Goal: Task Accomplishment & Management: Complete application form

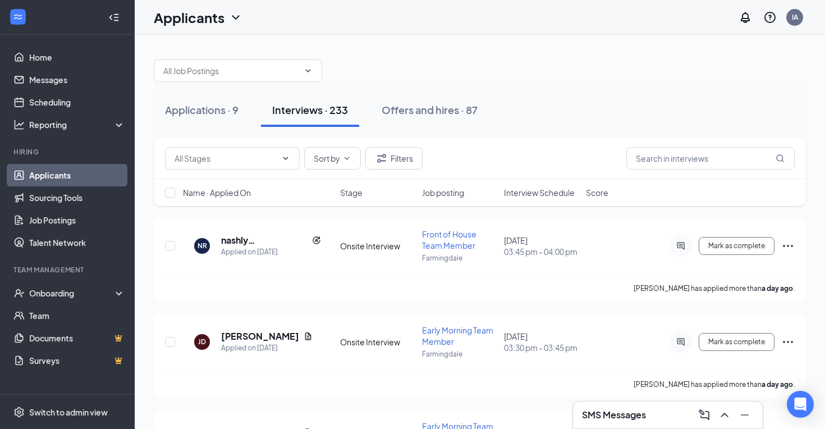
click at [545, 192] on span "Interview Schedule" at bounding box center [539, 192] width 71 height 11
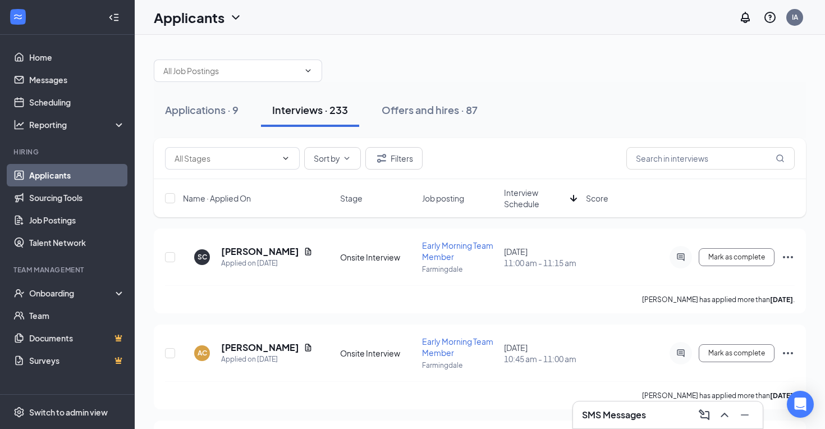
click at [545, 192] on span "Interview Schedule" at bounding box center [535, 198] width 62 height 22
click at [270, 248] on h5 "[PERSON_NAME]" at bounding box center [260, 251] width 78 height 12
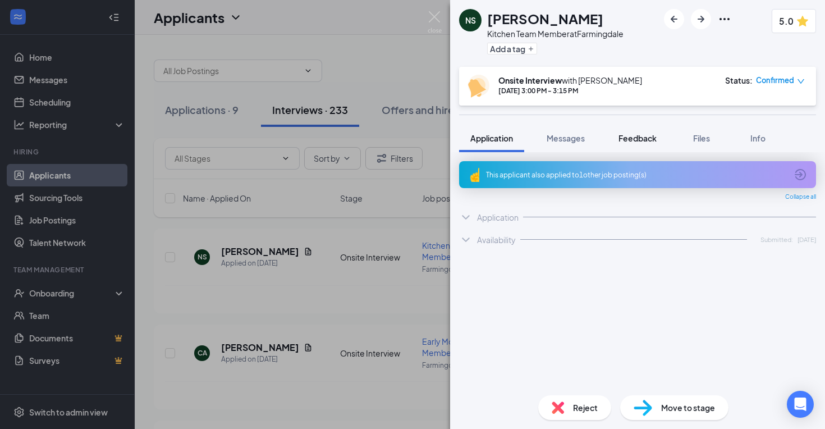
click at [644, 134] on span "Feedback" at bounding box center [637, 138] width 38 height 10
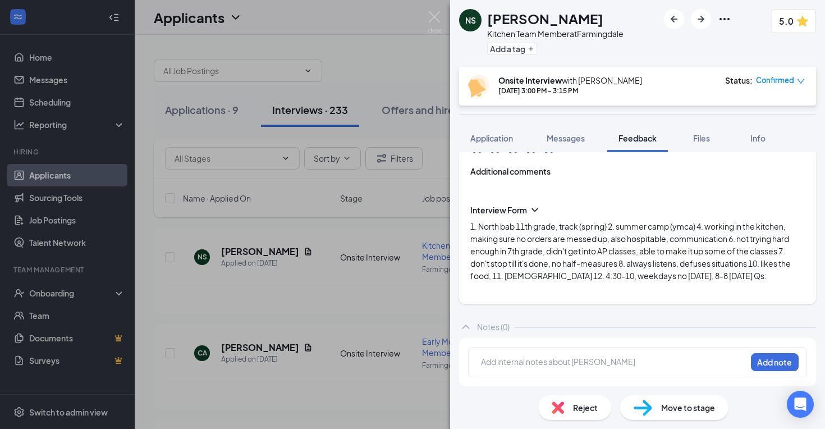
scroll to position [144, 0]
click at [372, 269] on div "NS [PERSON_NAME] Kitchen Team Member at Farmingdale Add a tag 5.0 Onsite Interv…" at bounding box center [412, 214] width 825 height 429
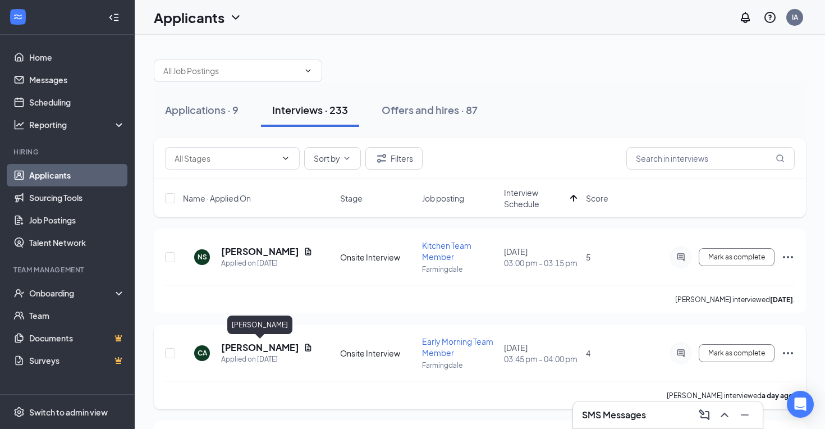
click at [252, 348] on h5 "[PERSON_NAME]" at bounding box center [260, 347] width 78 height 12
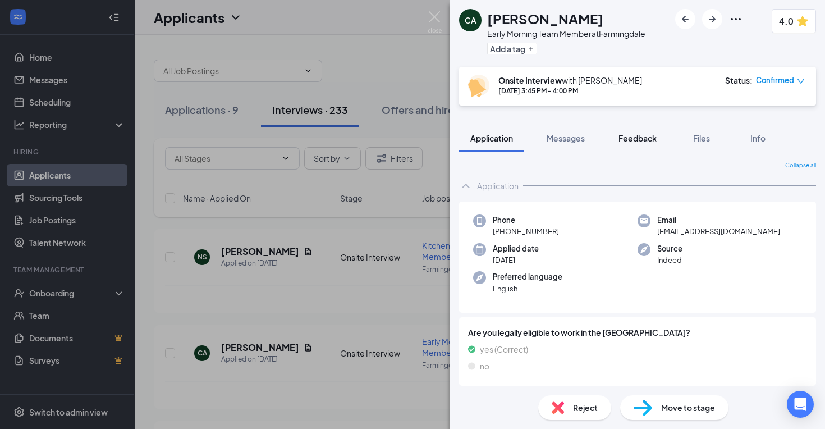
click at [624, 133] on span "Feedback" at bounding box center [637, 138] width 38 height 10
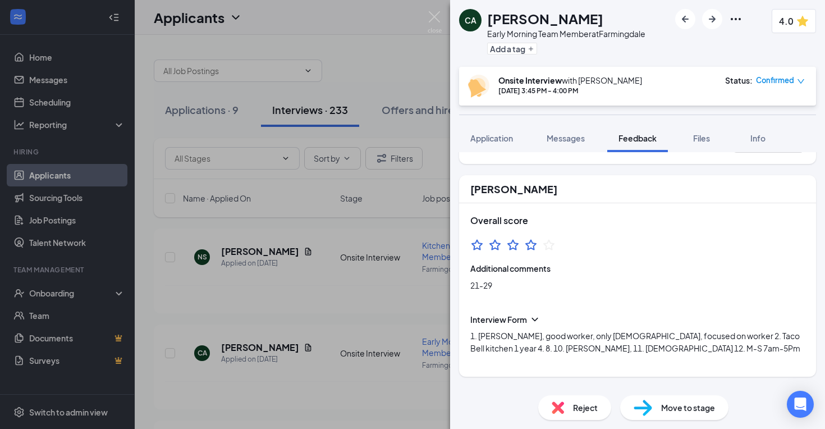
scroll to position [44, 0]
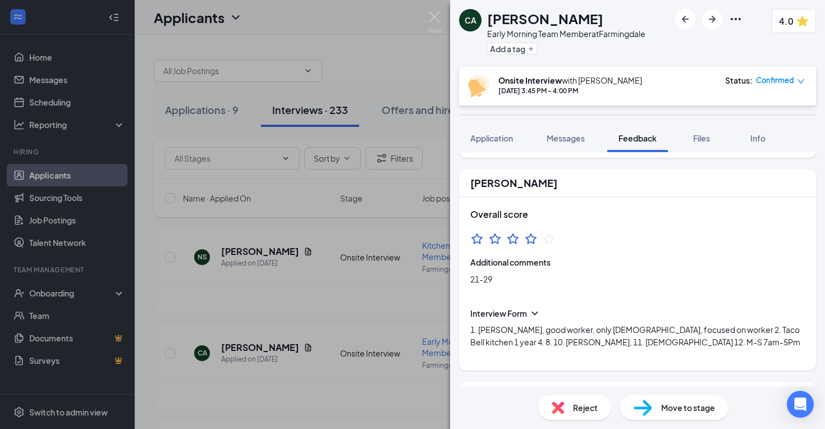
click at [586, 405] on span "Reject" at bounding box center [585, 407] width 25 height 12
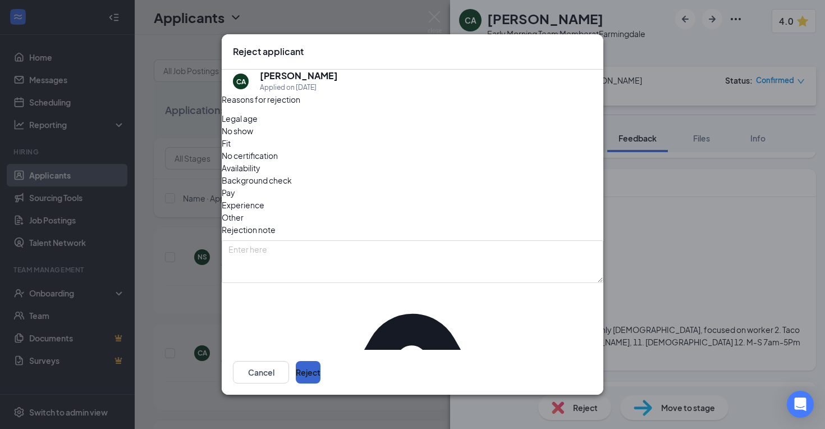
click at [320, 371] on button "Reject" at bounding box center [308, 372] width 25 height 22
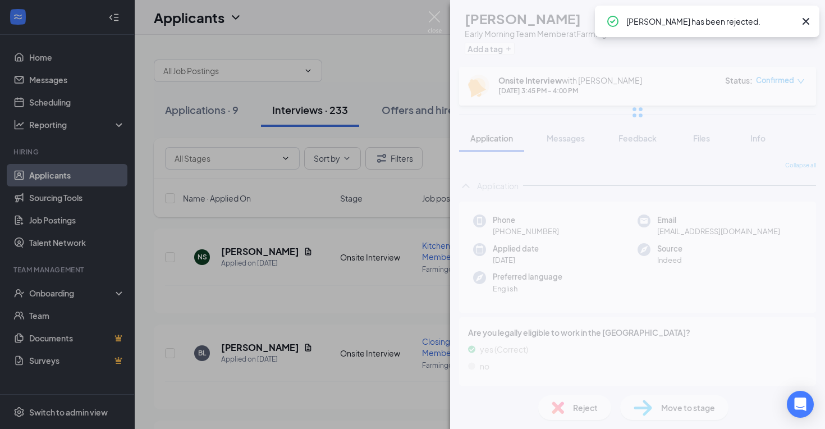
click at [258, 263] on div "CA [PERSON_NAME] Early Morning Team Member at Farmingdale Add a tag 4.0 Onsite …" at bounding box center [412, 214] width 825 height 429
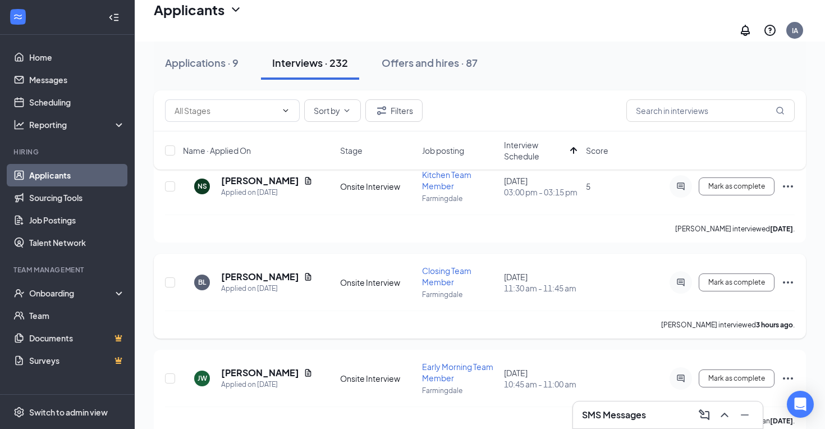
scroll to position [82, 0]
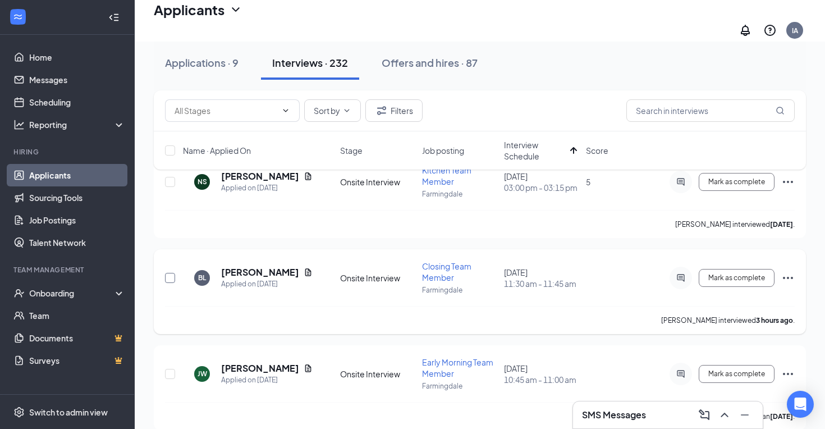
click at [171, 273] on input "checkbox" at bounding box center [170, 278] width 10 height 10
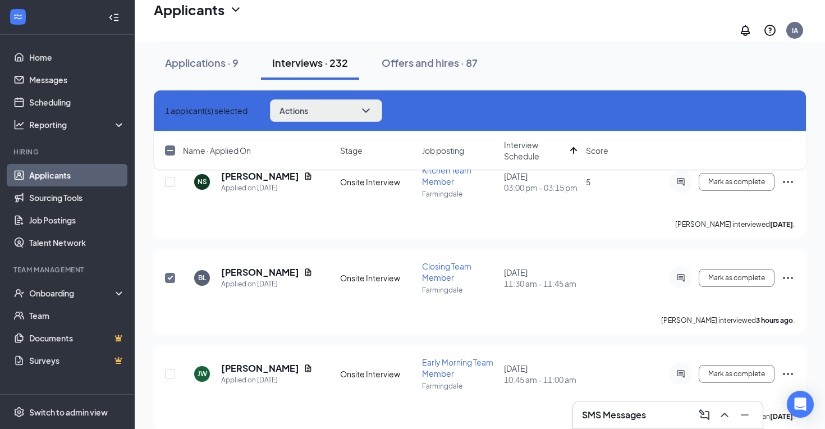
click at [374, 107] on button "Actions" at bounding box center [326, 110] width 112 height 22
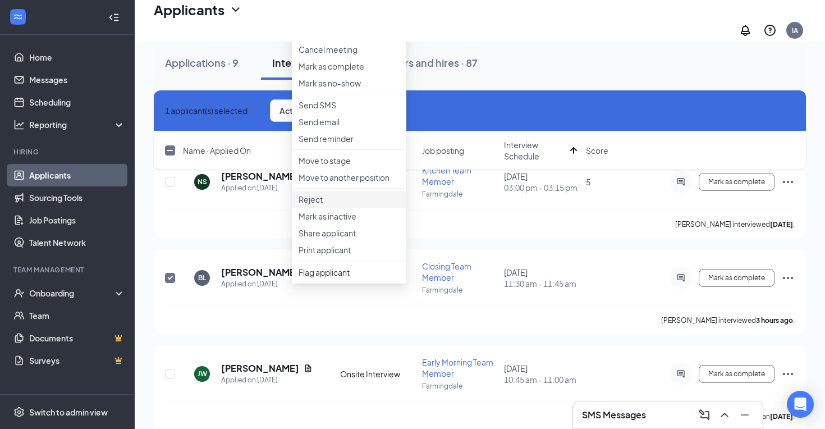
click at [347, 205] on p "Reject" at bounding box center [348, 199] width 101 height 11
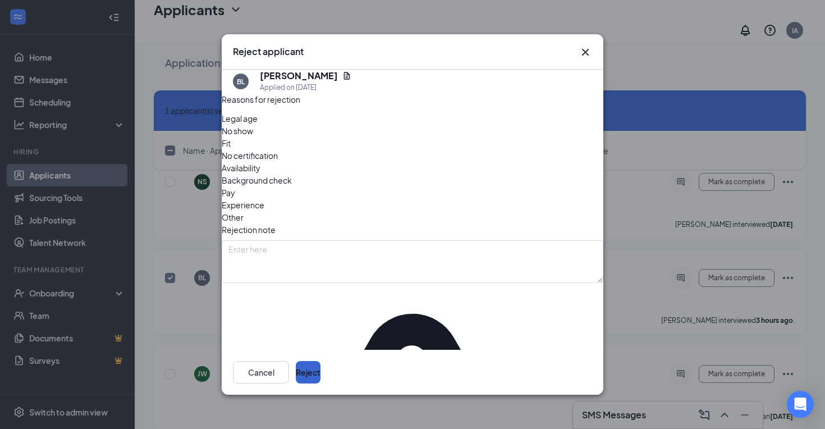
click at [320, 378] on button "Reject" at bounding box center [308, 372] width 25 height 22
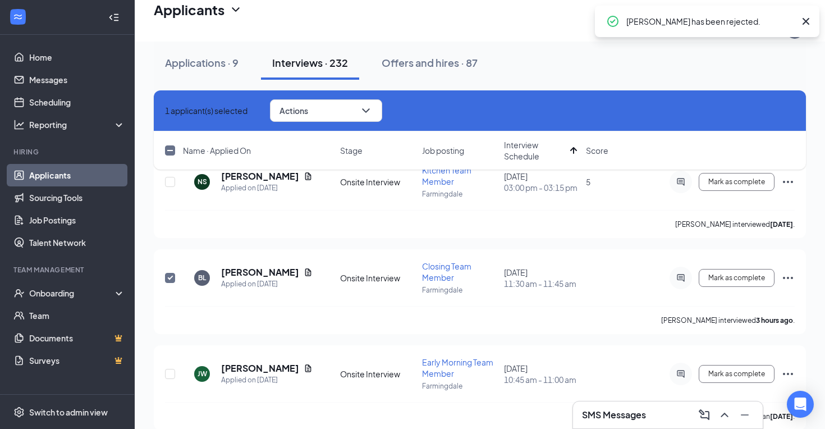
checkbox input "false"
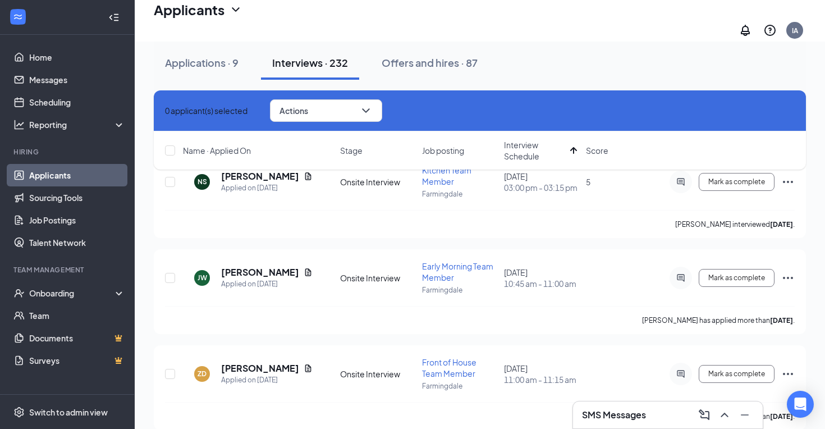
click at [423, 80] on div "Applications · 9 Interviews · 232 Offers and hires · 87" at bounding box center [480, 63] width 652 height 56
click at [431, 59] on div "Offers and hires · 87" at bounding box center [429, 63] width 96 height 14
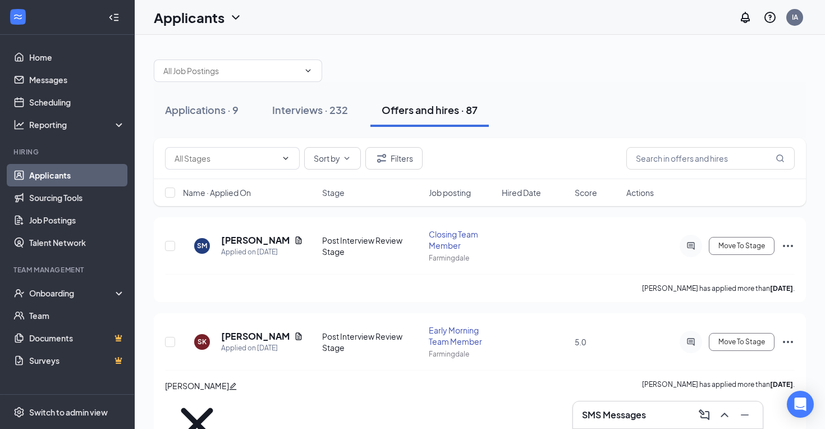
click at [523, 187] on span "Hired Date" at bounding box center [520, 192] width 39 height 11
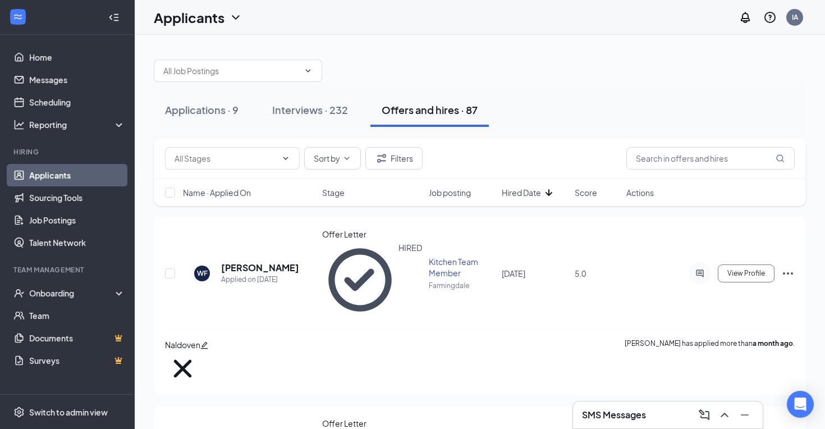
click at [523, 187] on span "Hired Date" at bounding box center [520, 192] width 39 height 11
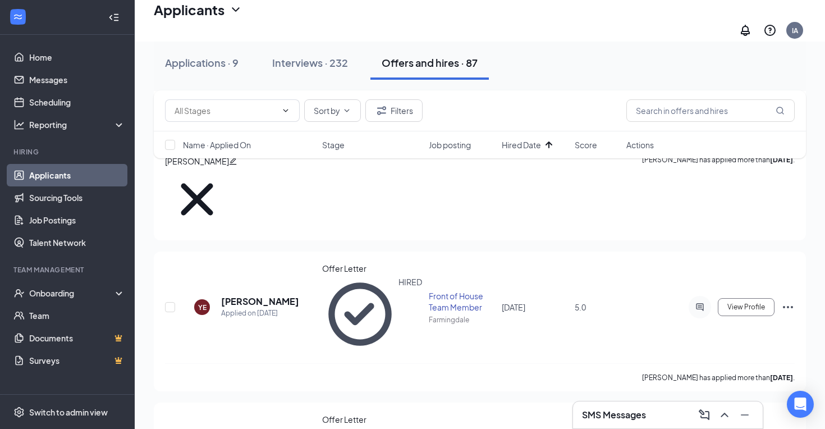
scroll to position [7265, 0]
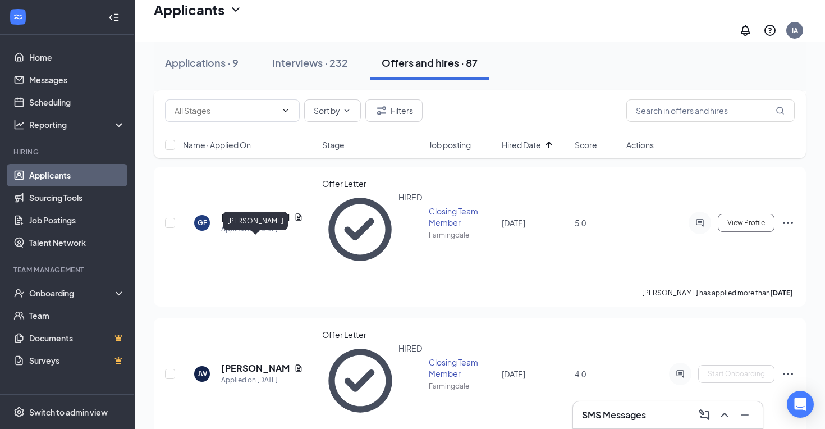
scroll to position [7707, 0]
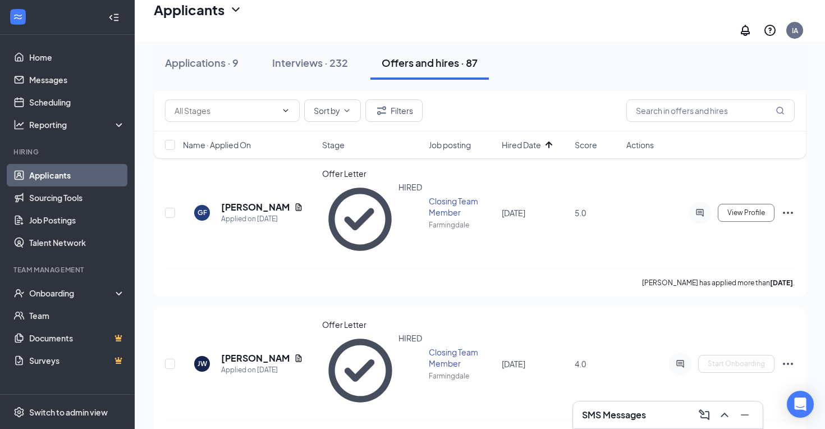
click at [729, 367] on p "[PERSON_NAME] not hired" at bounding box center [736, 365] width 101 height 11
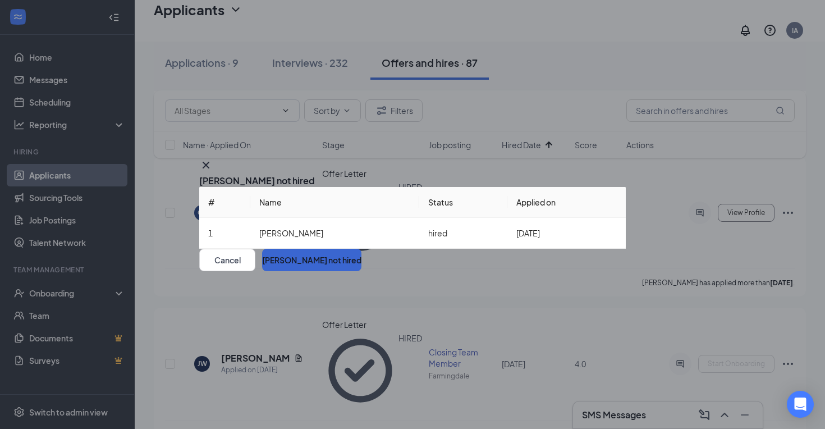
click at [361, 271] on button "[PERSON_NAME] not hired" at bounding box center [311, 259] width 99 height 22
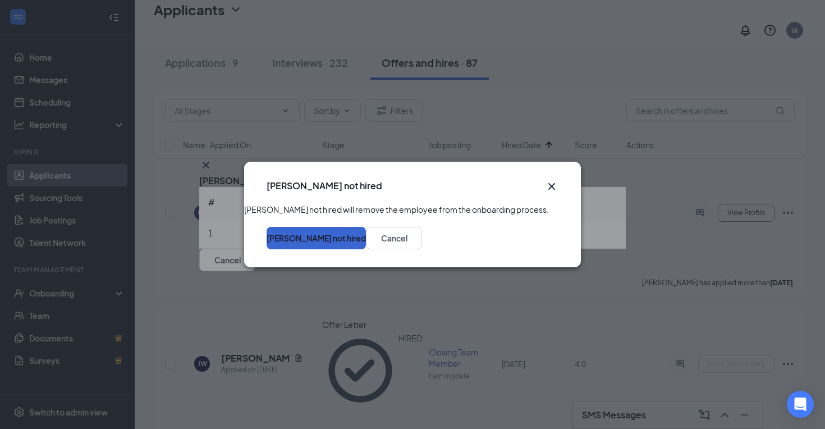
click at [366, 249] on button "[PERSON_NAME] not hired" at bounding box center [315, 238] width 99 height 22
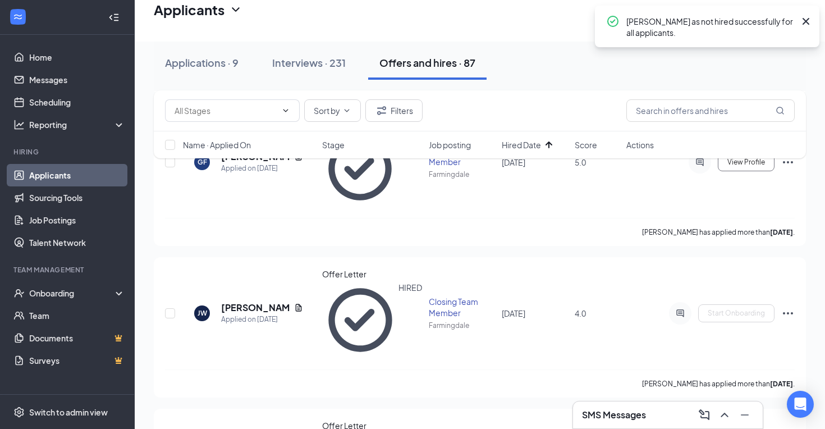
scroll to position [7779, 0]
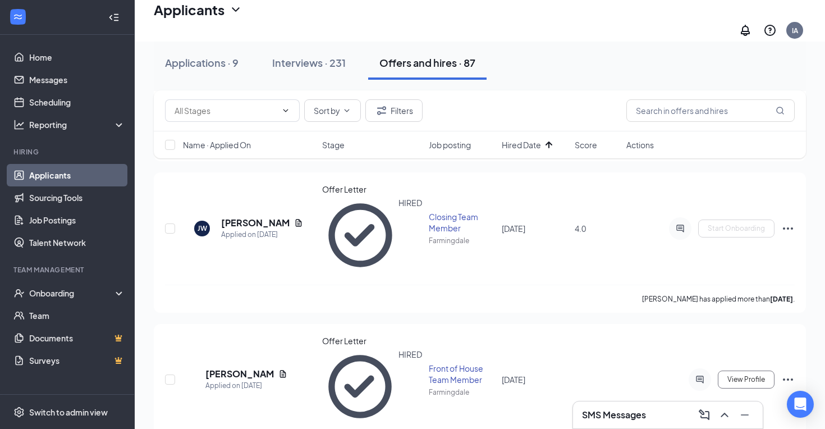
scroll to position [7842, 0]
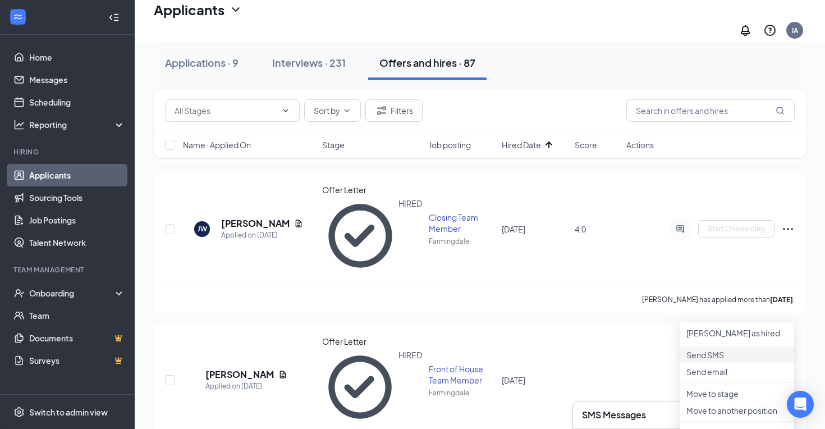
scroll to position [7972, 0]
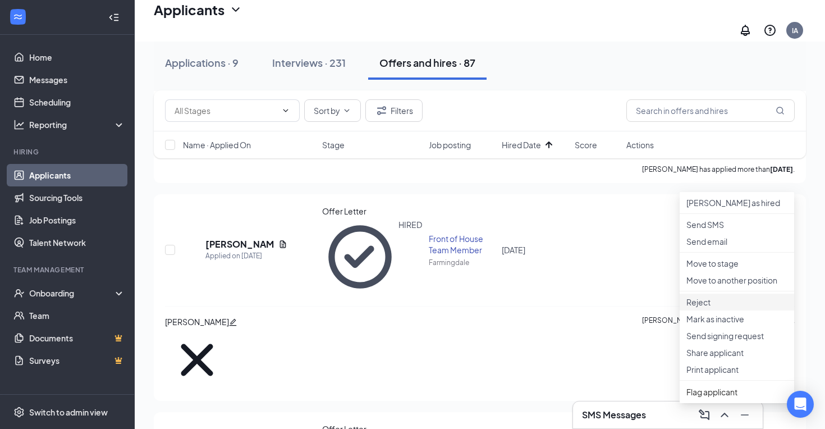
click at [710, 307] on p "Reject" at bounding box center [736, 301] width 101 height 11
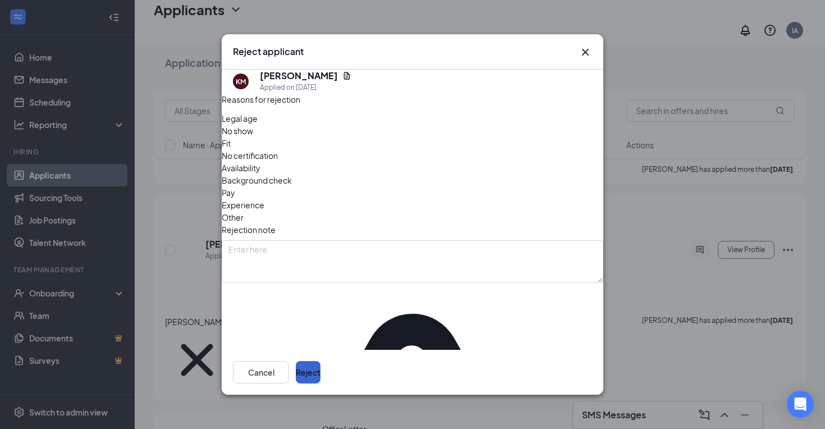
click at [320, 367] on button "Reject" at bounding box center [308, 372] width 25 height 22
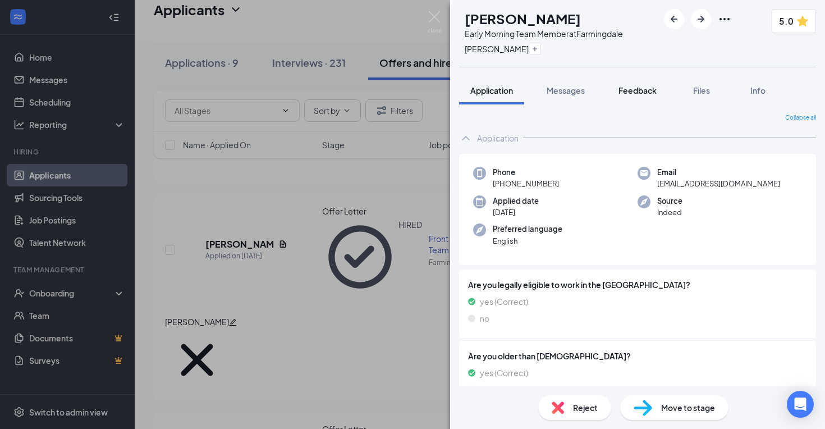
click at [625, 94] on span "Feedback" at bounding box center [637, 90] width 38 height 10
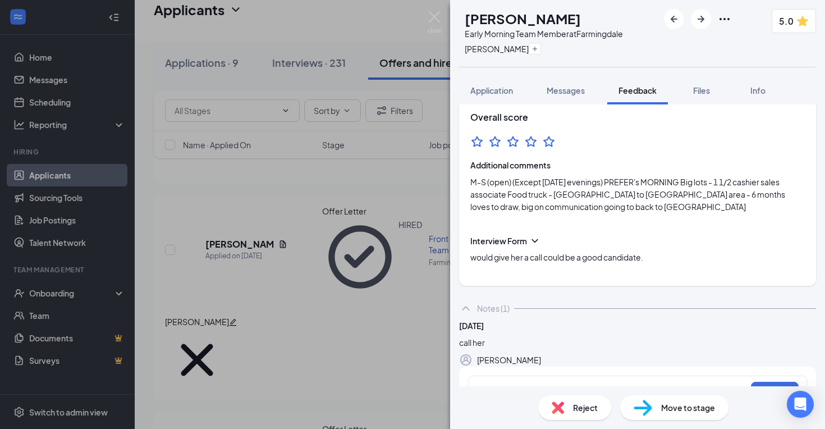
scroll to position [146, 0]
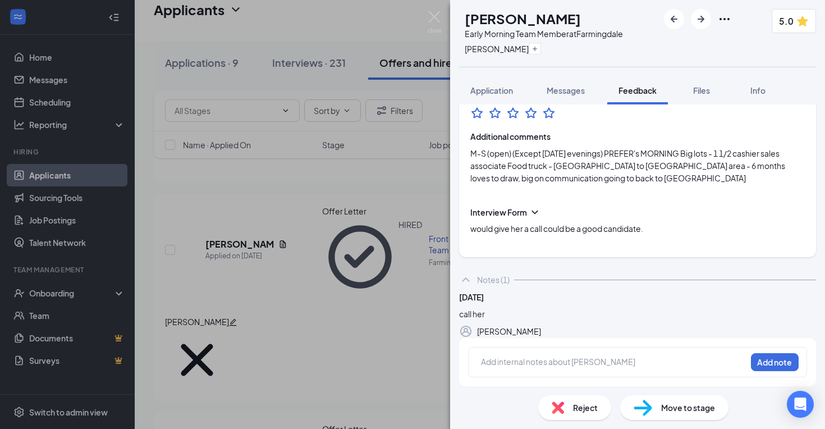
click at [573, 408] on span "Reject" at bounding box center [585, 407] width 25 height 12
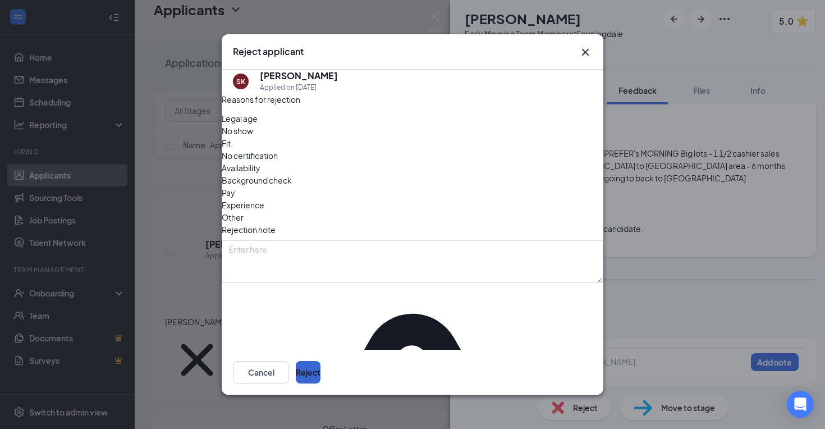
click at [320, 361] on button "Reject" at bounding box center [308, 372] width 25 height 22
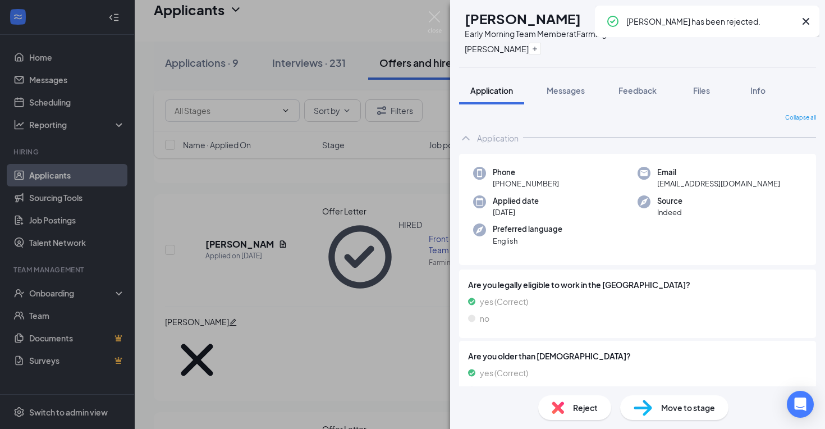
click at [282, 250] on div "AT [PERSON_NAME] Early Morning Team Member at [GEOGRAPHIC_DATA] [PERSON_NAME] 4…" at bounding box center [412, 214] width 825 height 429
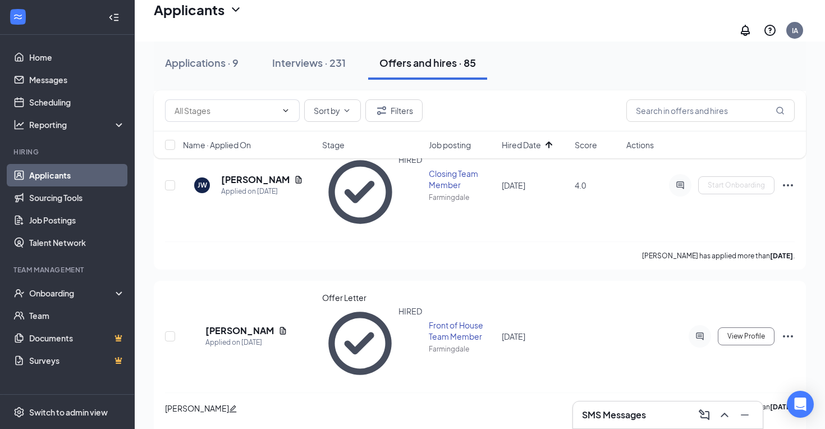
scroll to position [7848, 0]
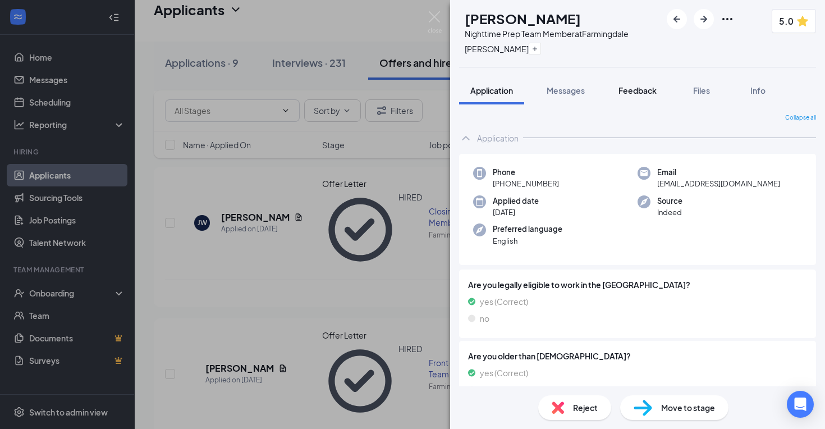
click at [627, 87] on span "Feedback" at bounding box center [637, 90] width 38 height 10
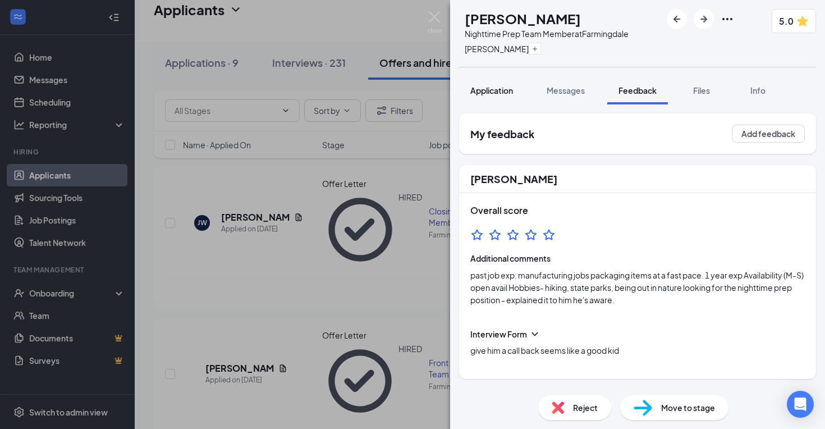
click at [481, 97] on button "Application" at bounding box center [491, 90] width 65 height 28
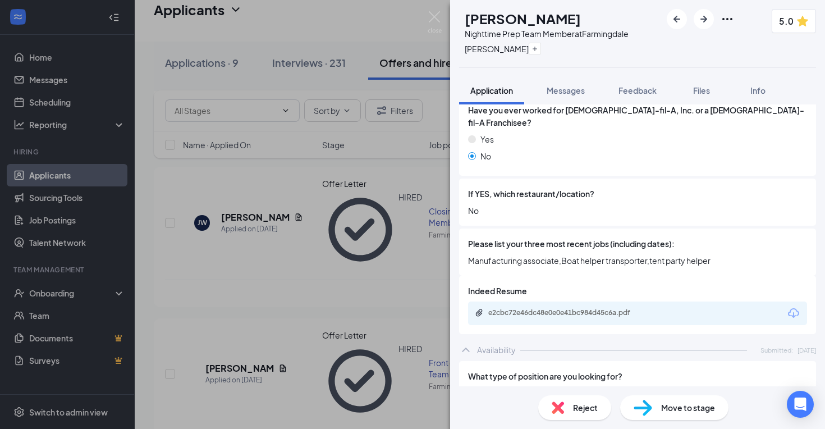
scroll to position [316, 0]
click at [523, 309] on div "e2cbc72e46dc48e0e0e41bc984d45c6a.pdf" at bounding box center [566, 313] width 157 height 9
click at [552, 396] on div "Reject" at bounding box center [574, 407] width 73 height 25
click at [556, 400] on div "Reject applicant NS [PERSON_NAME] Applied on [DATE] Reasons for rejection Legal…" at bounding box center [412, 214] width 825 height 429
click at [571, 410] on div "Reject" at bounding box center [574, 407] width 73 height 25
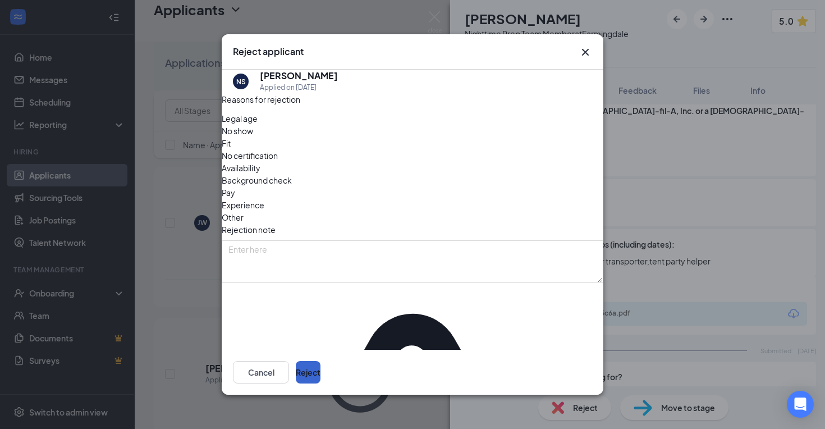
click at [320, 378] on button "Reject" at bounding box center [308, 372] width 25 height 22
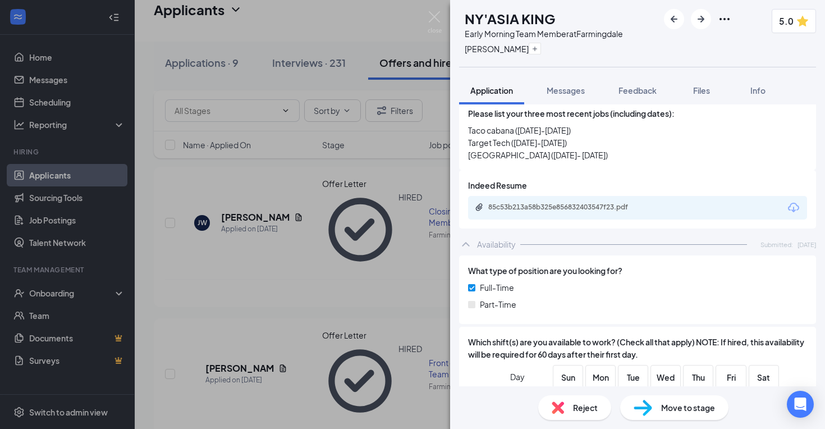
scroll to position [484, 0]
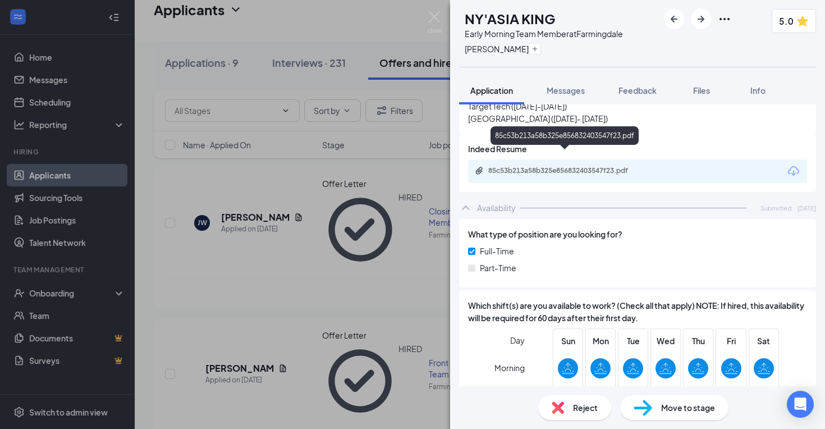
click at [559, 166] on div "85c53b213a58b325e856832403547f23.pdf" at bounding box center [566, 171] width 182 height 11
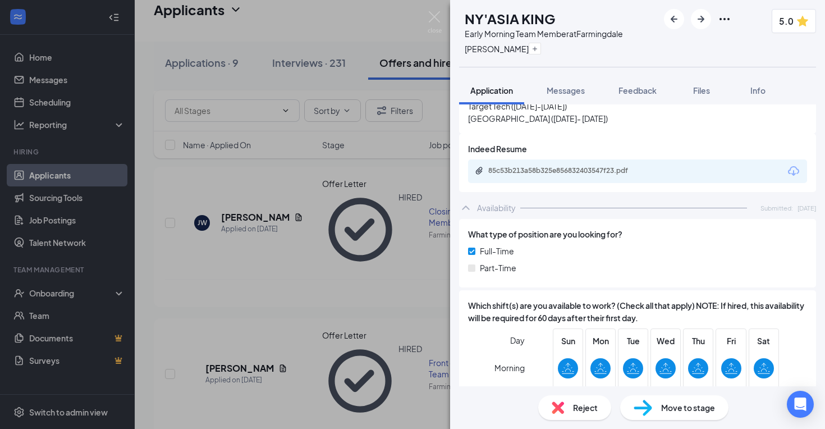
click at [584, 410] on span "Reject" at bounding box center [585, 407] width 25 height 12
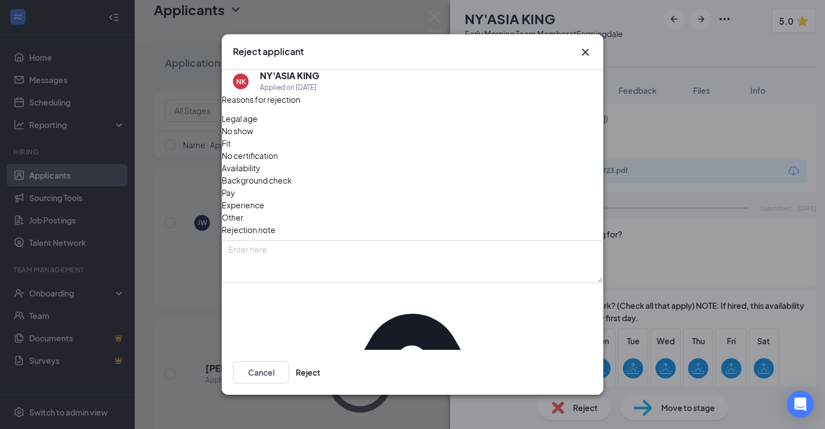
click at [584, 410] on div "Reject applicant NK NY'ASIA KING Applied on [DATE] Reasons for rejection Legal …" at bounding box center [412, 214] width 825 height 429
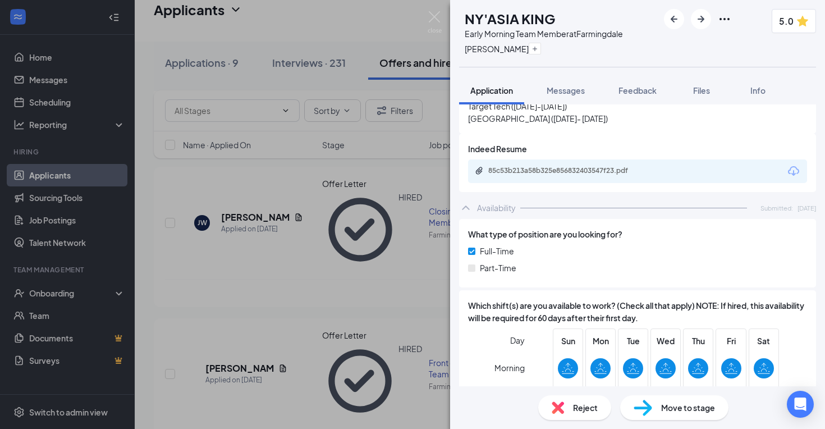
click at [569, 403] on div "Reject" at bounding box center [574, 407] width 73 height 25
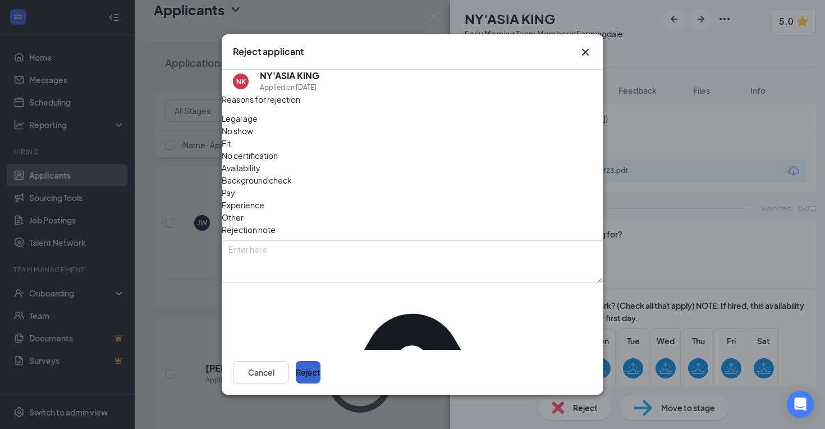
click at [320, 362] on button "Reject" at bounding box center [308, 372] width 25 height 22
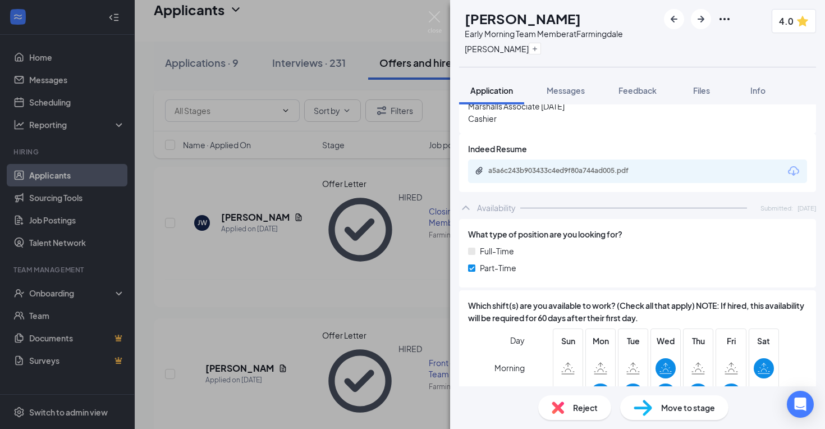
click at [277, 289] on div "AT [PERSON_NAME] Early Morning Team Member at [GEOGRAPHIC_DATA] [PERSON_NAME] 4…" at bounding box center [412, 214] width 825 height 429
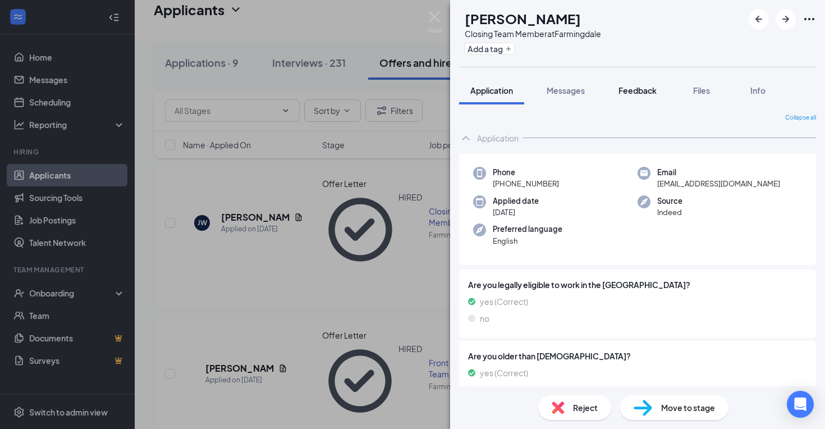
click at [630, 94] on span "Feedback" at bounding box center [637, 90] width 38 height 10
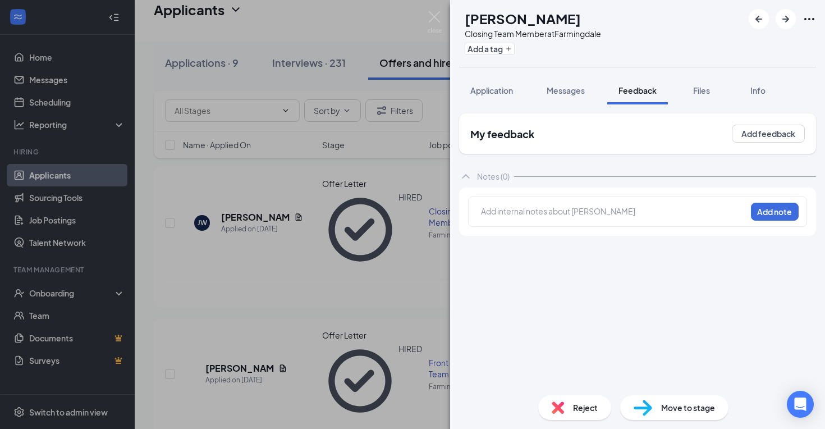
click at [588, 408] on span "Reject" at bounding box center [585, 407] width 25 height 12
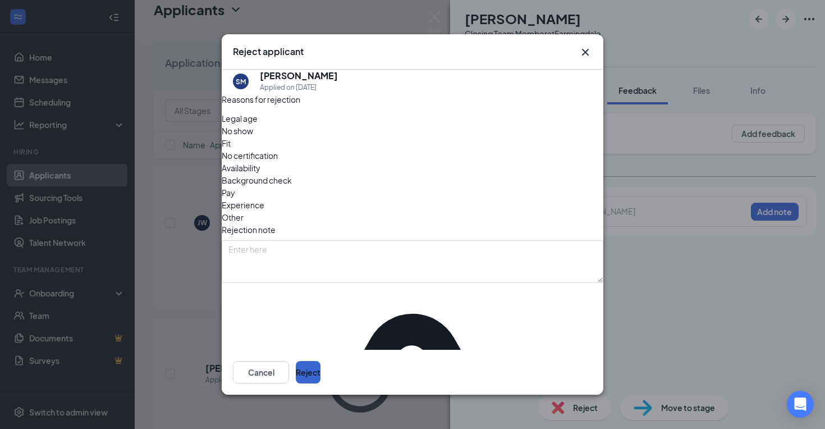
click at [320, 375] on button "Reject" at bounding box center [308, 372] width 25 height 22
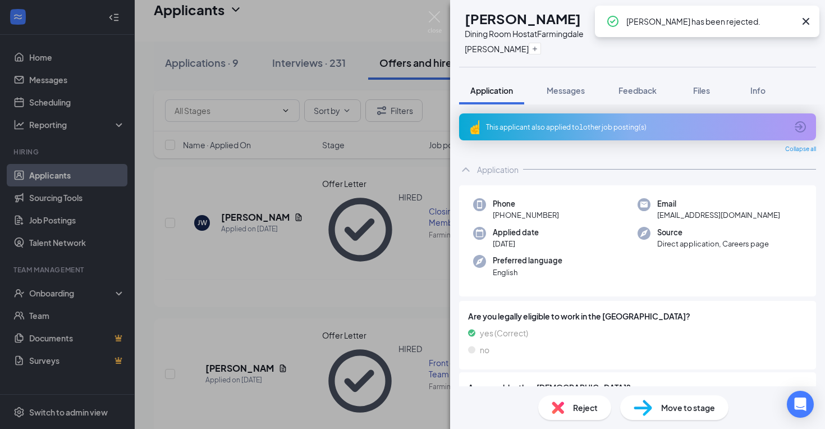
click at [386, 269] on div "[PERSON_NAME] Dining Room Host at Farmingdale [PERSON_NAME] 5.0 Application Mes…" at bounding box center [412, 214] width 825 height 429
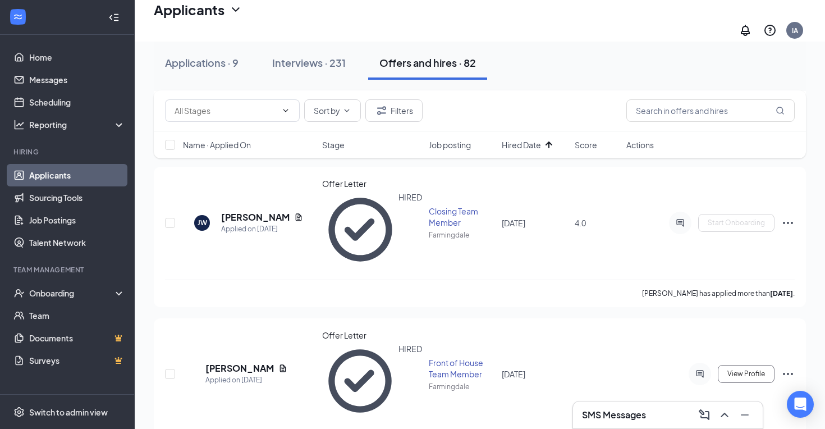
scroll to position [7893, 0]
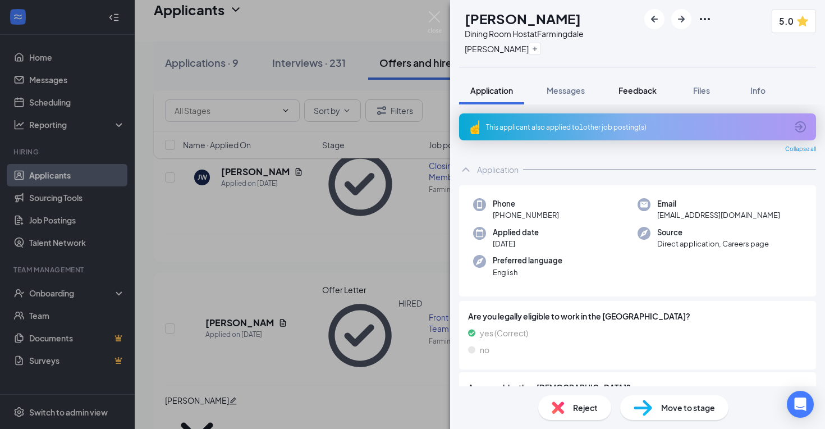
click at [620, 90] on span "Feedback" at bounding box center [637, 90] width 38 height 10
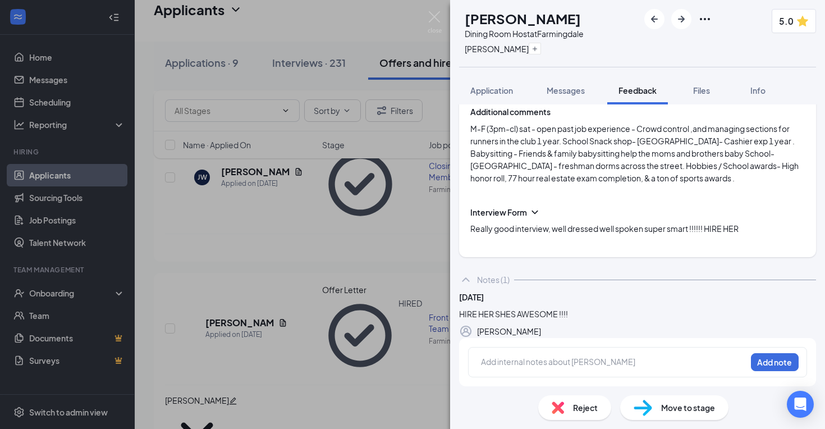
scroll to position [197, 0]
click at [371, 261] on div "[PERSON_NAME] Dining Room Host at Farmingdale [PERSON_NAME] 5.0 Application Mes…" at bounding box center [412, 214] width 825 height 429
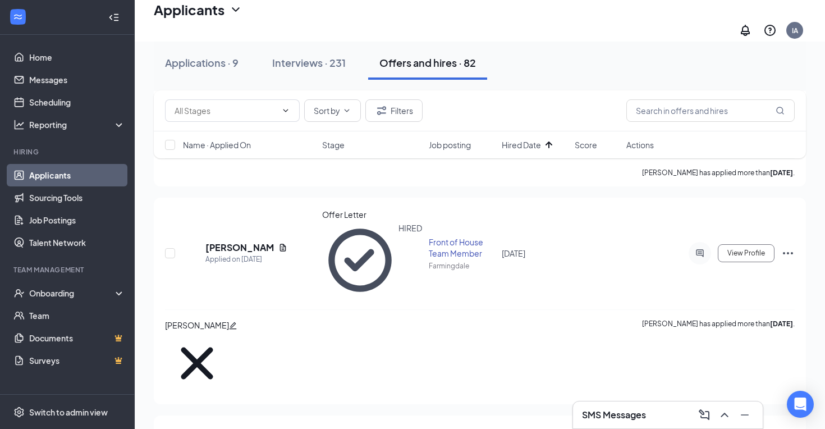
scroll to position [7984, 0]
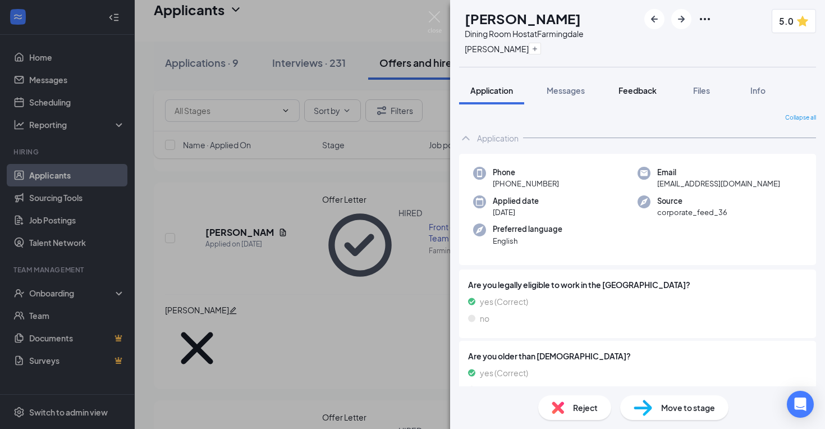
click at [629, 91] on span "Feedback" at bounding box center [637, 90] width 38 height 10
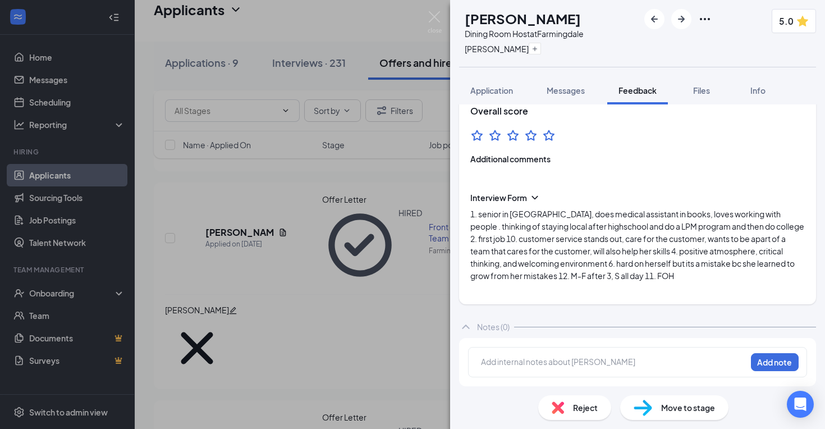
scroll to position [108, 0]
click at [308, 301] on div "[PERSON_NAME] Dining Room Host at Farmingdale Jasmin 5.0 Application Messages F…" at bounding box center [412, 214] width 825 height 429
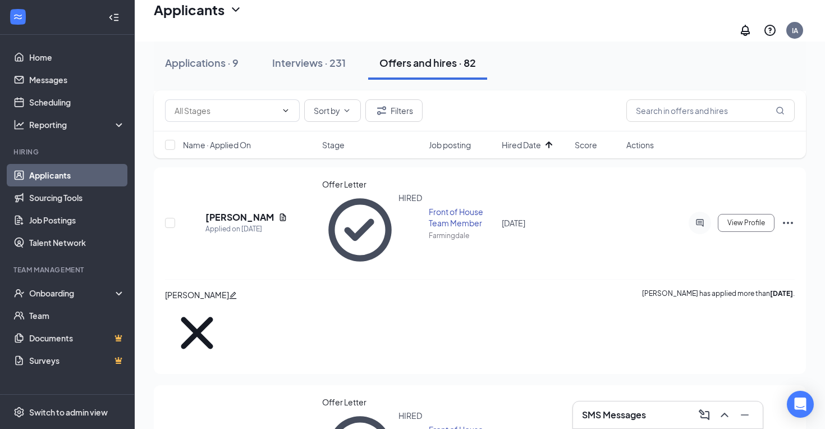
scroll to position [7998, 0]
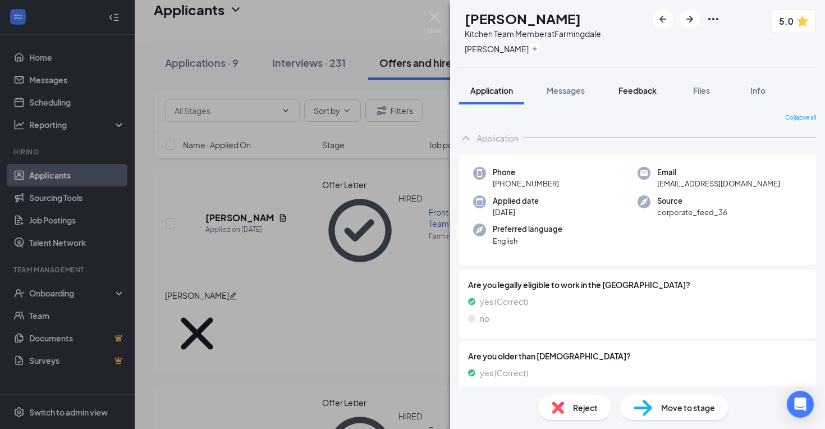
click at [638, 80] on button "Feedback" at bounding box center [637, 90] width 61 height 28
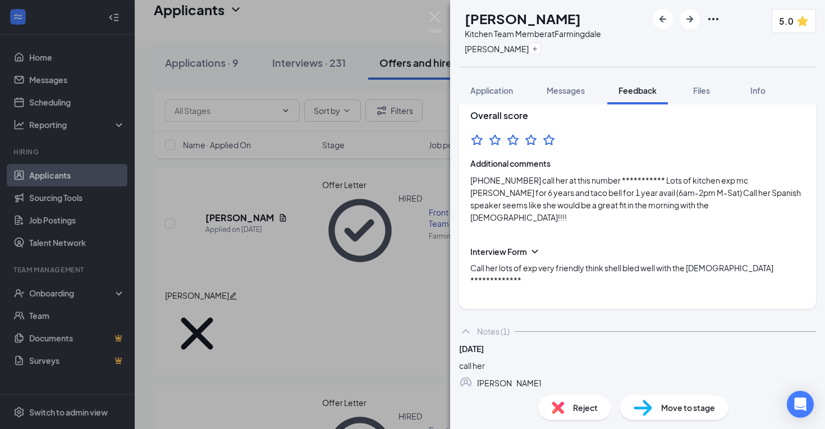
scroll to position [151, 0]
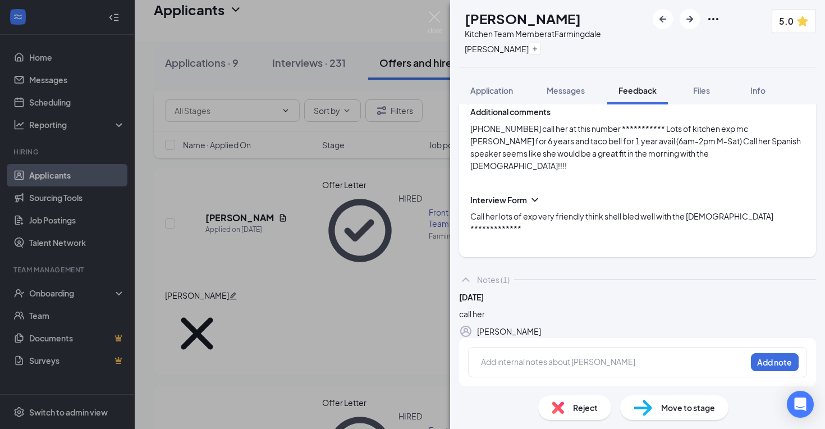
click at [579, 403] on span "Reject" at bounding box center [585, 407] width 25 height 12
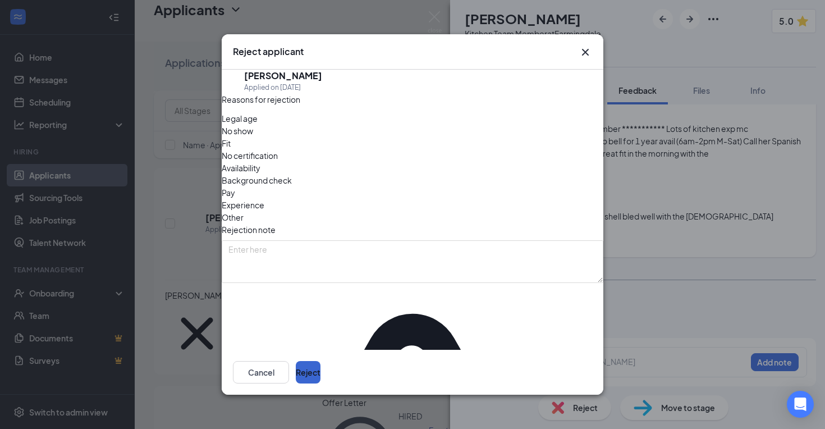
click at [320, 366] on button "Reject" at bounding box center [308, 372] width 25 height 22
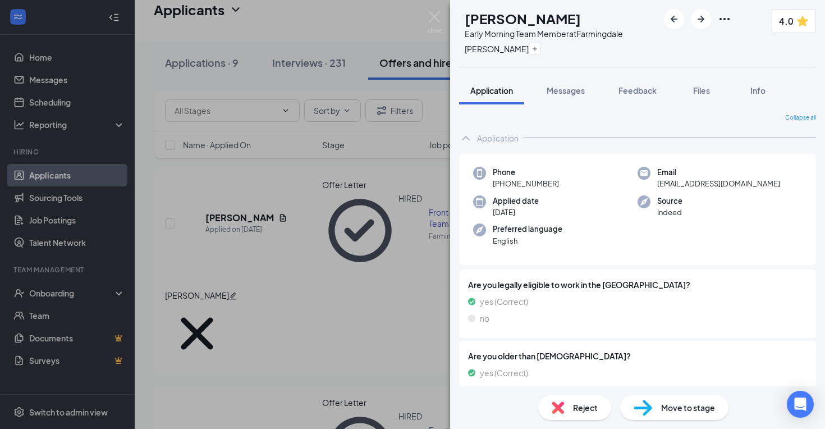
click at [374, 222] on div "AT [PERSON_NAME] Early Morning Team Member at [GEOGRAPHIC_DATA] [PERSON_NAME] 4…" at bounding box center [412, 214] width 825 height 429
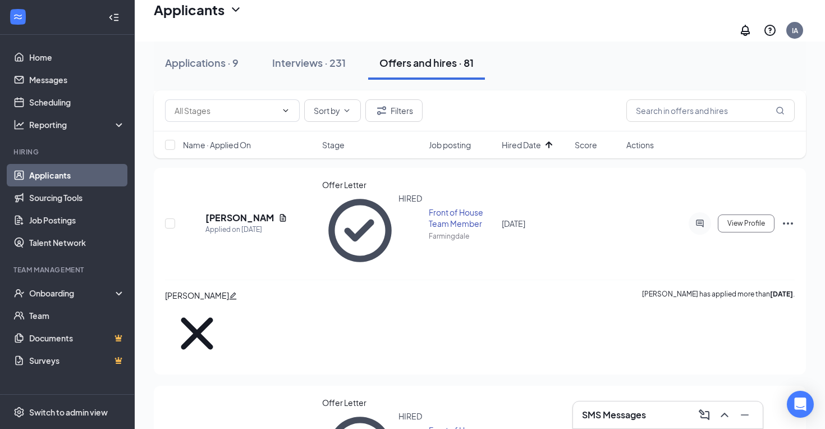
scroll to position [7897, 0]
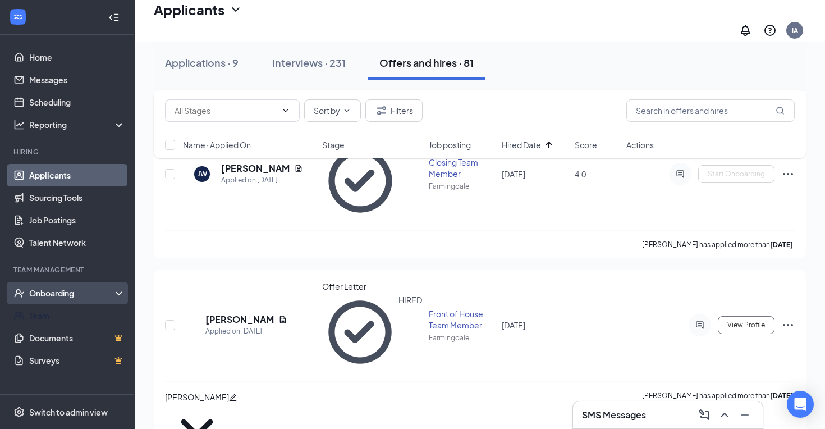
click at [73, 295] on div "Onboarding" at bounding box center [72, 292] width 86 height 11
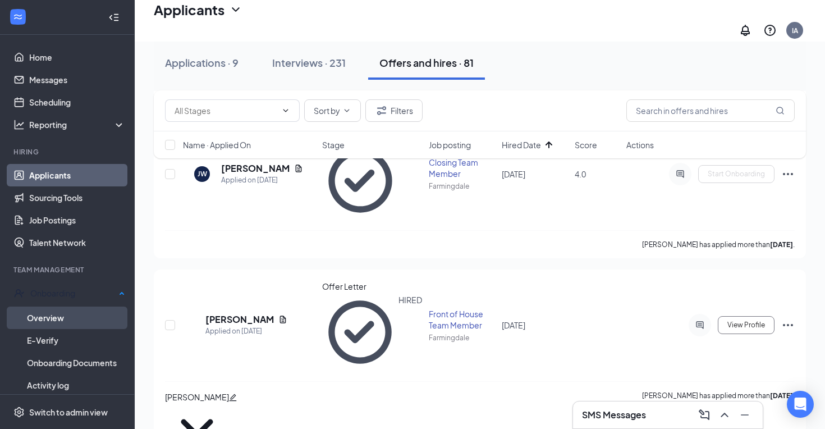
click at [70, 316] on link "Overview" at bounding box center [76, 317] width 98 height 22
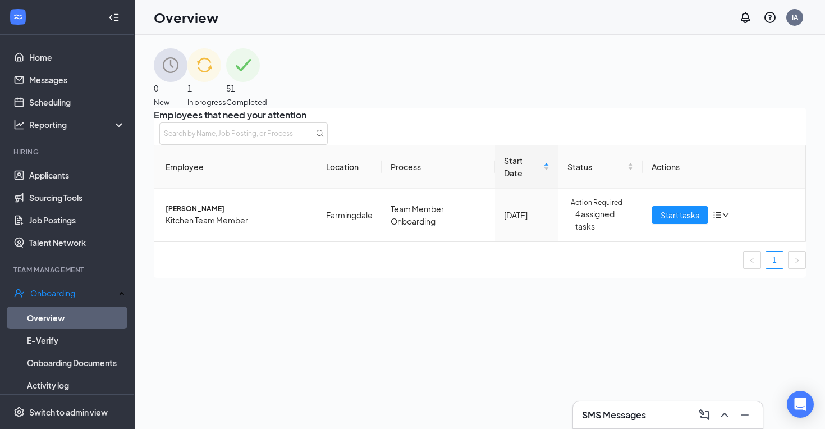
click at [221, 74] on img at bounding box center [204, 65] width 34 height 34
click at [651, 224] on button "Start tasks" at bounding box center [679, 215] width 57 height 18
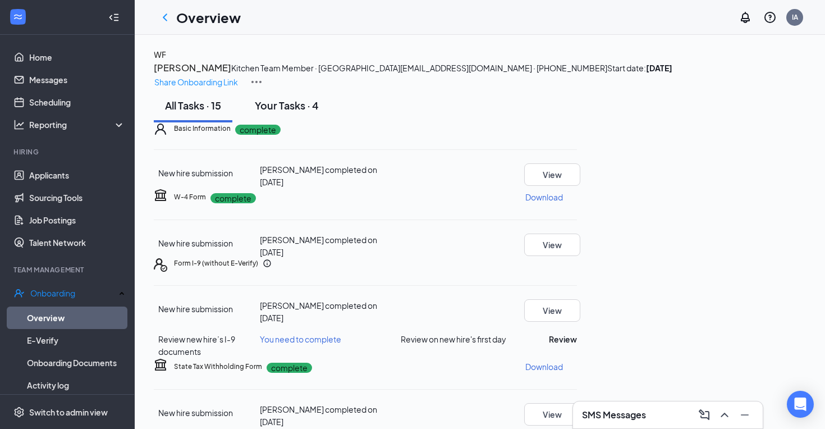
click at [314, 122] on button "Your Tasks · 4" at bounding box center [286, 106] width 86 height 34
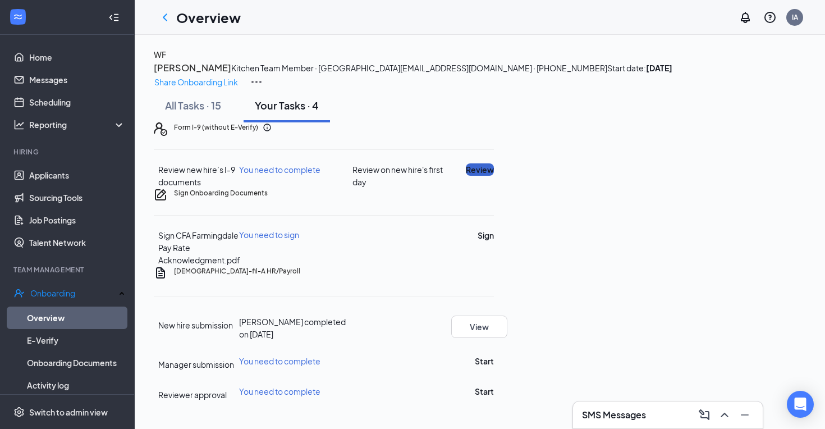
click at [494, 176] on button "Review" at bounding box center [480, 169] width 28 height 12
type input "[DATE]"
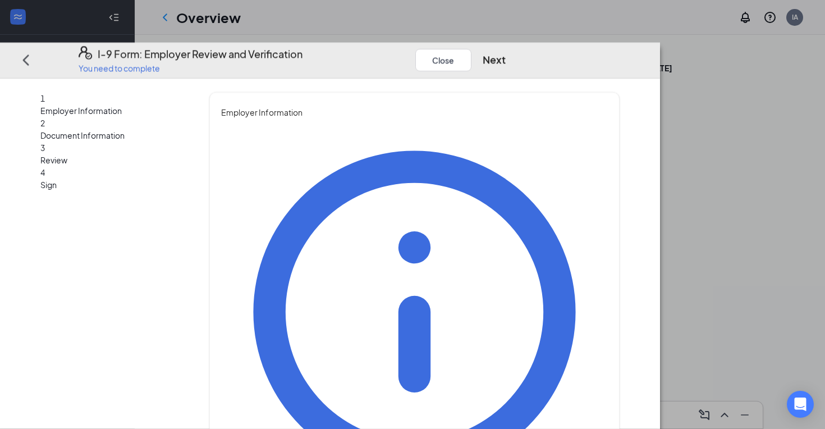
type input "[PERSON_NAME]"
type input "Director"
click at [505, 52] on button "Next" at bounding box center [493, 60] width 23 height 16
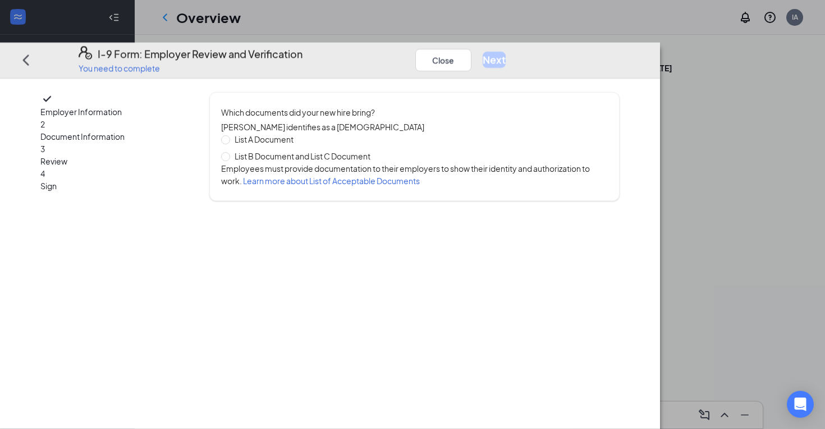
click at [298, 133] on span "List A Document" at bounding box center [264, 139] width 68 height 12
click at [229, 135] on input "List A Document" at bounding box center [225, 139] width 8 height 8
radio input "true"
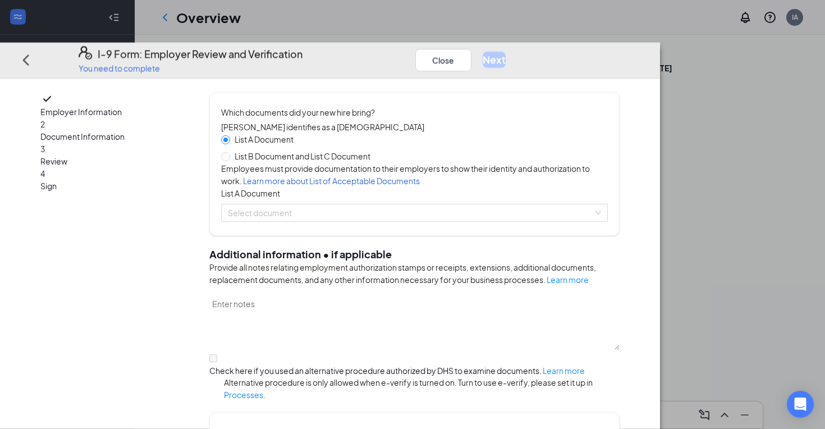
click at [338, 222] on div "List A Document List B Document and List C Document Employees must provide docu…" at bounding box center [414, 177] width 386 height 89
click at [338, 221] on input "search" at bounding box center [410, 212] width 365 height 17
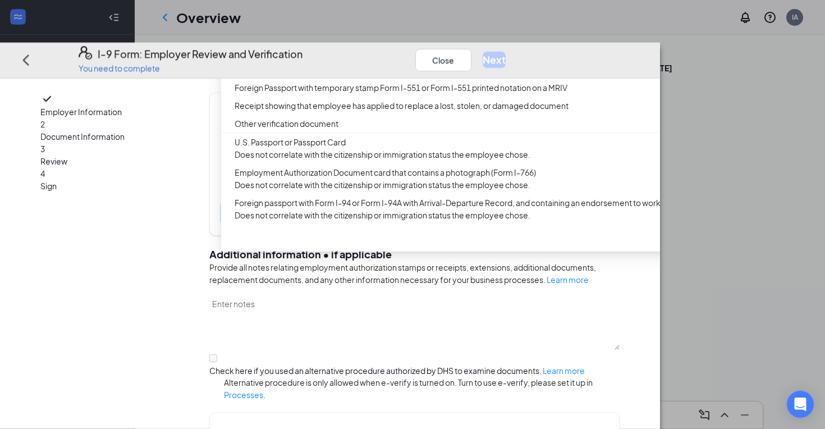
click at [381, 58] on div "[DEMOGRAPHIC_DATA] or Alien Registration Receipt Card (Form I-551)" at bounding box center [450, 51] width 433 height 12
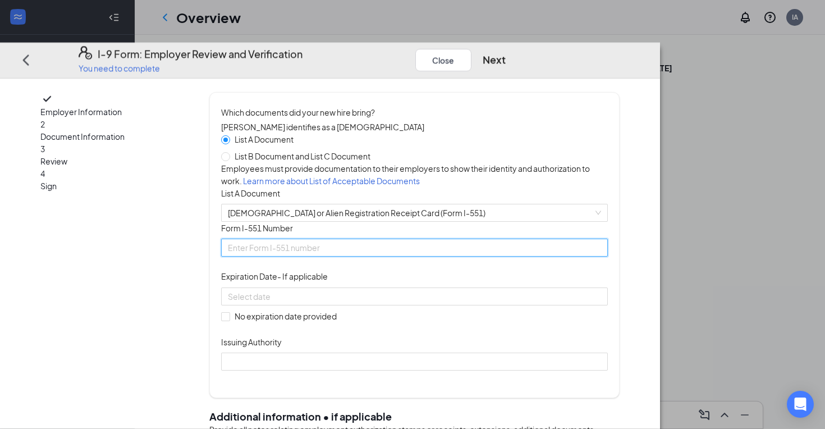
click at [342, 257] on input "Form I-551 Number" at bounding box center [414, 248] width 386 height 18
click at [340, 150] on span "List B Document and List C Document" at bounding box center [302, 156] width 145 height 12
click at [229, 152] on input "List B Document and List C Document" at bounding box center [225, 156] width 8 height 8
radio input "true"
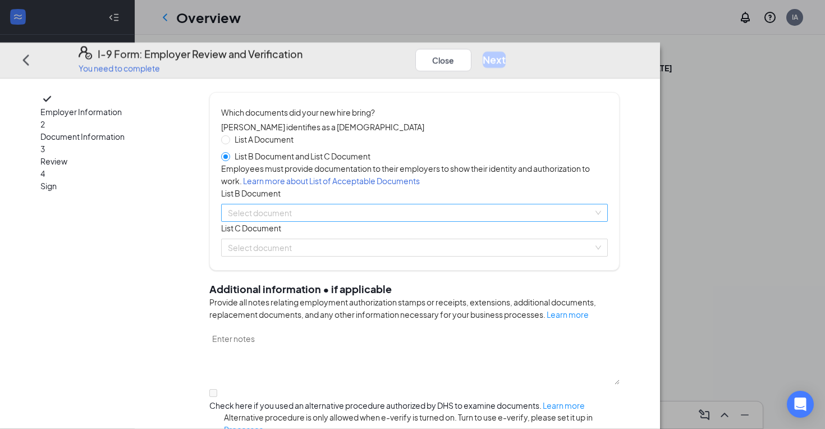
click at [350, 221] on input "search" at bounding box center [410, 212] width 365 height 17
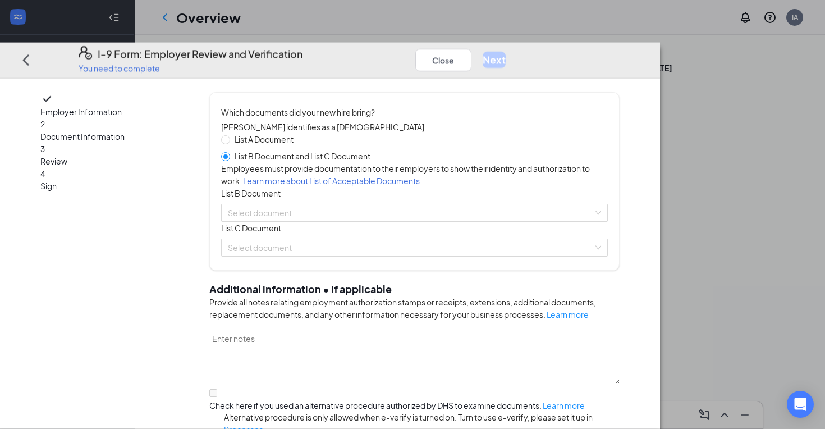
click at [331, 121] on div "Which documents did your new hire bring? [PERSON_NAME] identifies as a [DEMOGRA…" at bounding box center [414, 181] width 386 height 150
click at [298, 133] on span "List A Document" at bounding box center [264, 139] width 68 height 12
click at [229, 135] on input "List A Document" at bounding box center [225, 139] width 8 height 8
radio input "true"
radio input "false"
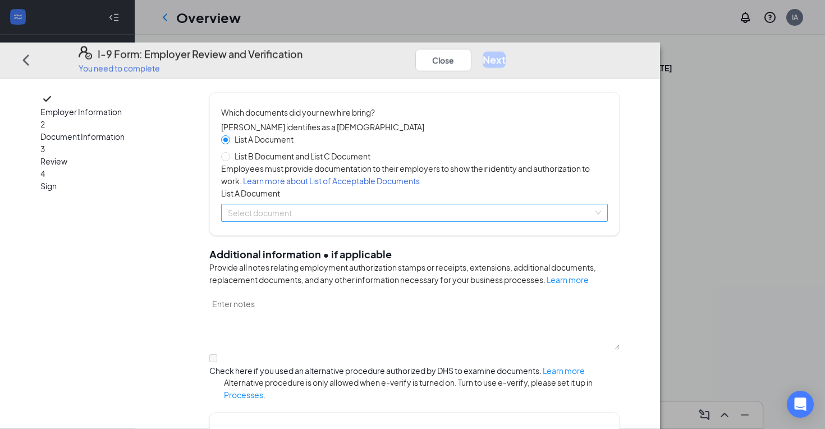
click at [339, 221] on input "search" at bounding box center [410, 212] width 365 height 17
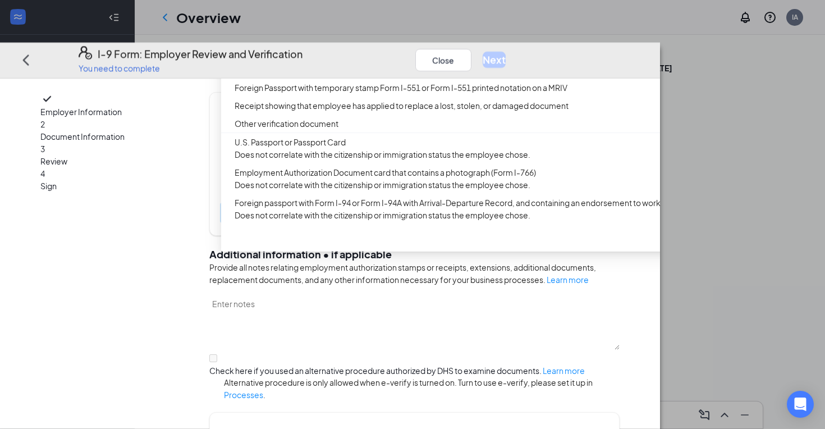
click at [379, 58] on div "[DEMOGRAPHIC_DATA] or Alien Registration Receipt Card (Form I-551)" at bounding box center [450, 51] width 433 height 12
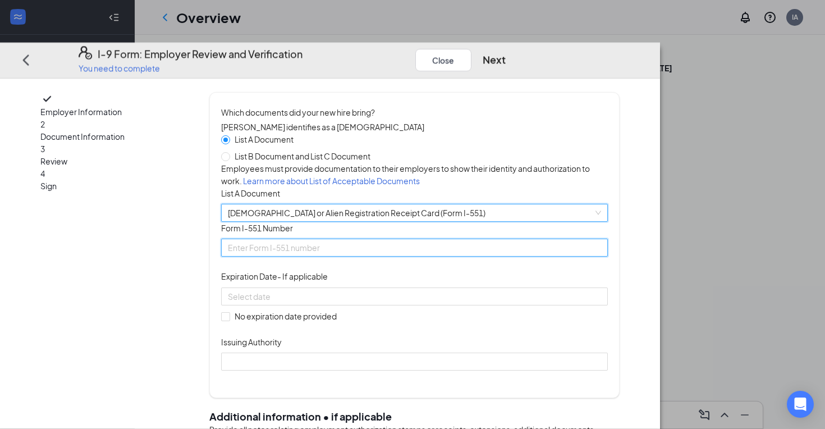
click at [383, 257] on input "Form I-551 Number" at bounding box center [414, 248] width 386 height 18
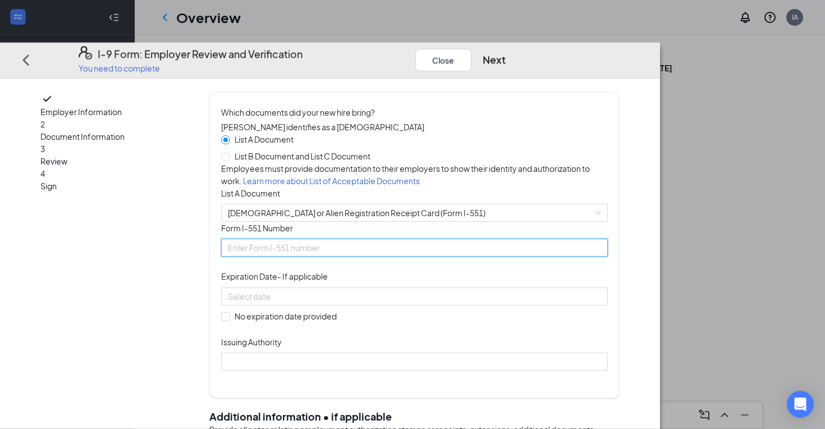
click at [395, 257] on input "Form I-551 Number" at bounding box center [414, 248] width 386 height 18
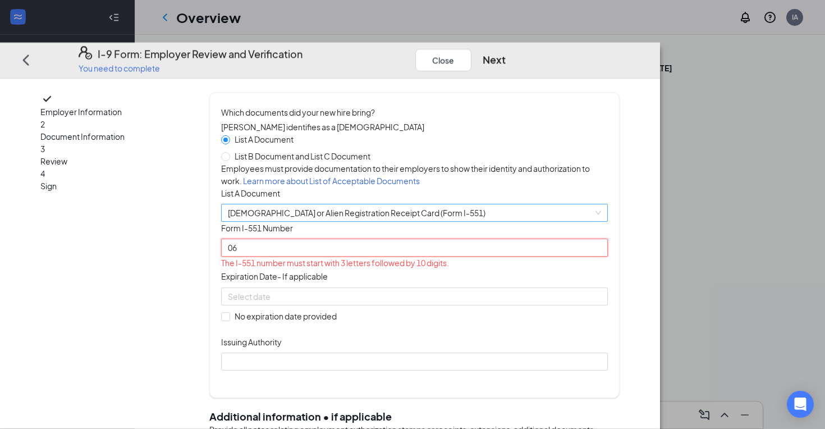
type input "0"
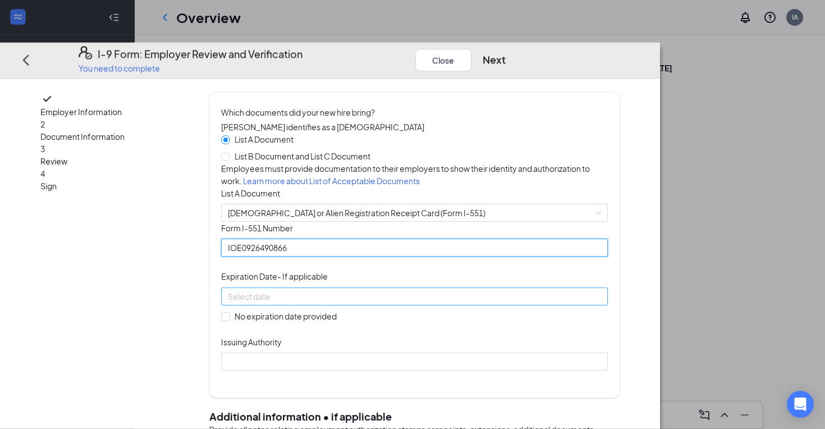
type input "IOE0926490866"
click at [337, 302] on input at bounding box center [413, 296] width 371 height 12
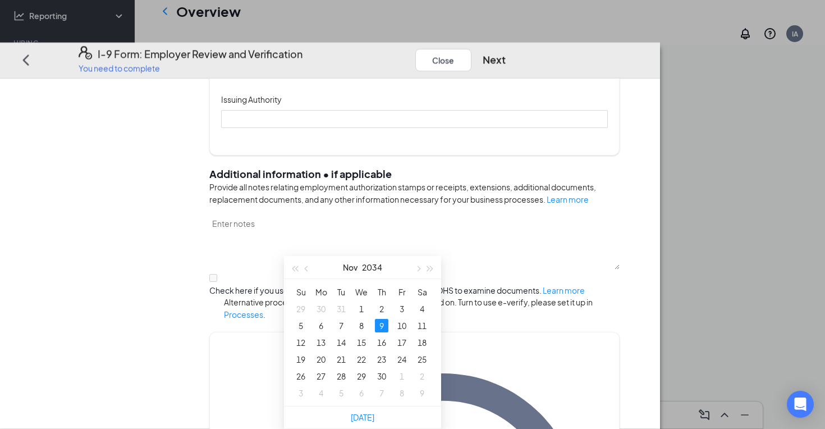
scroll to position [117, 0]
type input "[DATE]"
click at [380, 319] on div "9" at bounding box center [381, 325] width 13 height 13
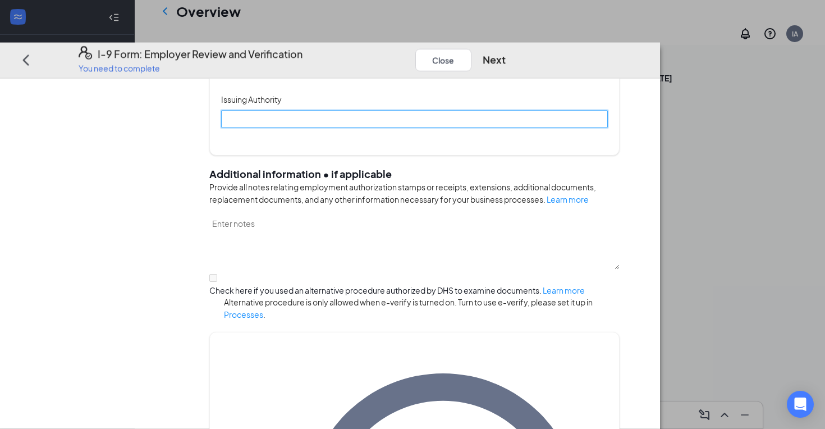
click at [434, 128] on input "Issuing Authority" at bounding box center [414, 120] width 386 height 18
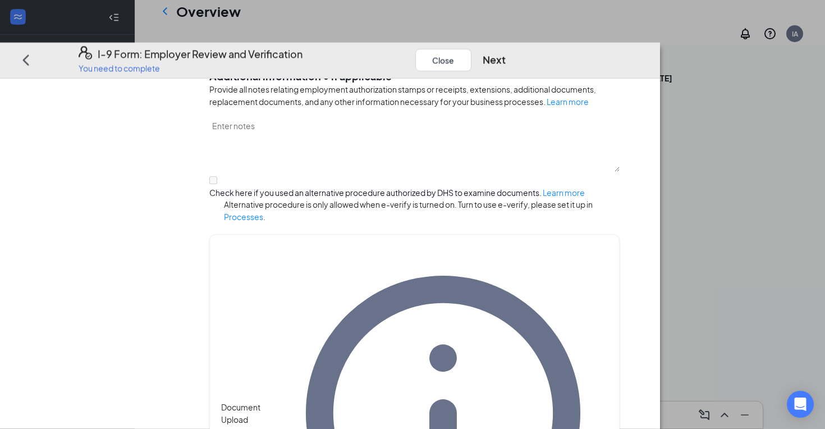
scroll to position [339, 0]
type input "USCIS"
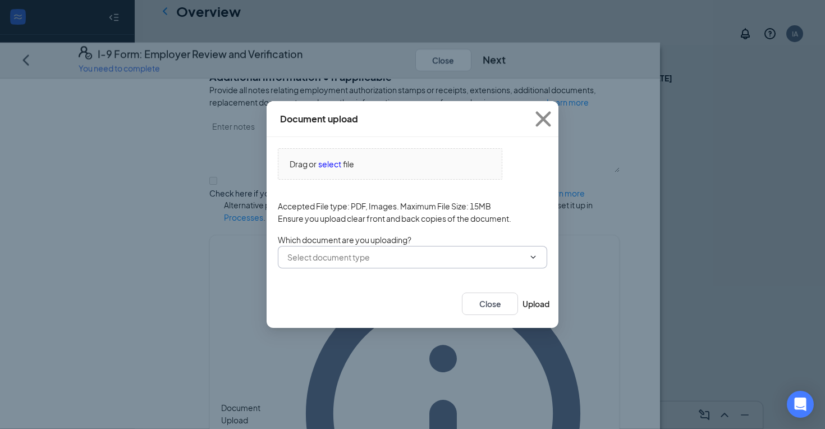
click at [422, 248] on span at bounding box center [412, 257] width 269 height 22
click at [333, 255] on input "text" at bounding box center [405, 257] width 237 height 12
click at [329, 279] on div "[DEMOGRAPHIC_DATA] or Alien Registration Receipt Card (Form I-551)" at bounding box center [415, 272] width 257 height 12
type input "[DEMOGRAPHIC_DATA] or Alien Registration Receipt Card (Form I-551)"
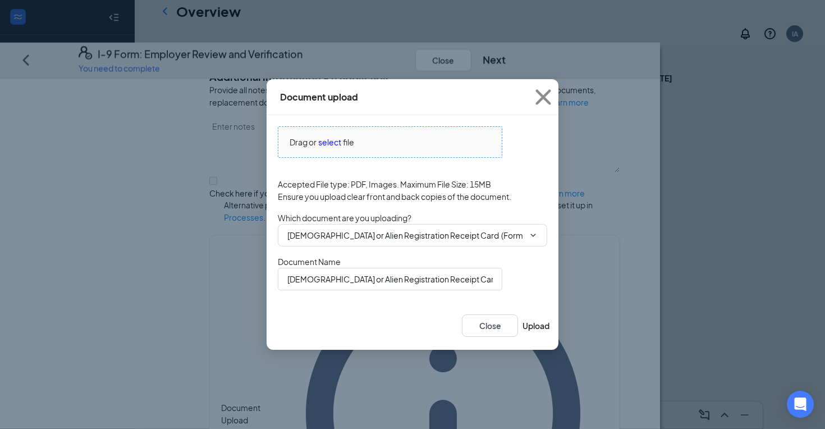
click at [344, 142] on span "file" at bounding box center [348, 142] width 11 height 12
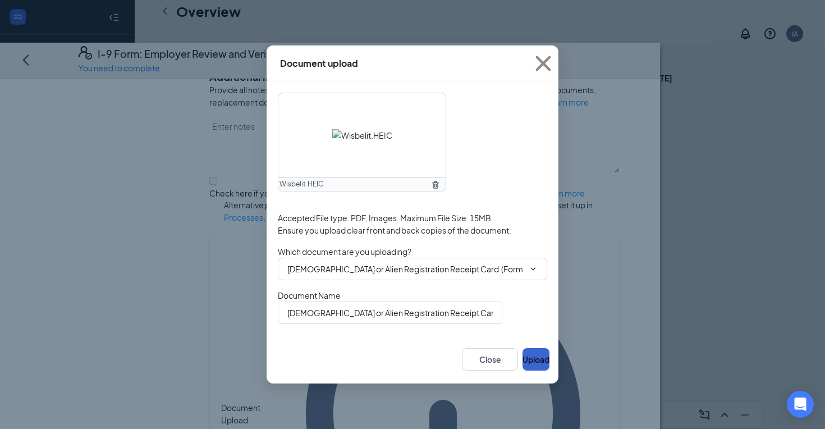
click at [522, 363] on button "Upload" at bounding box center [535, 359] width 27 height 22
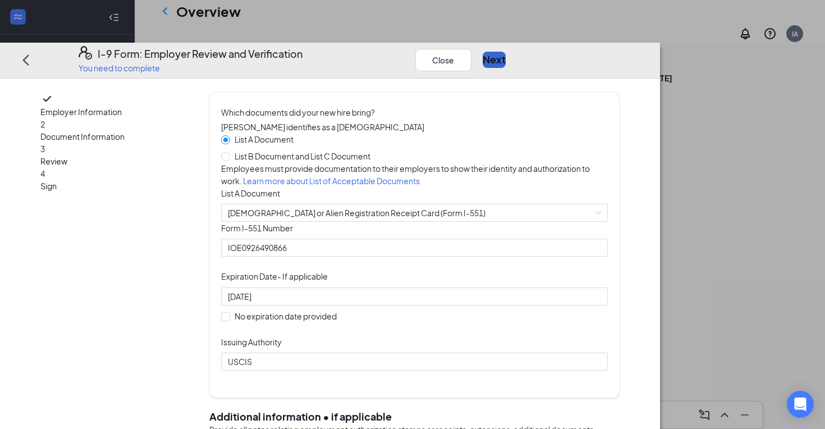
scroll to position [0, 0]
click at [505, 52] on button "Next" at bounding box center [493, 60] width 23 height 16
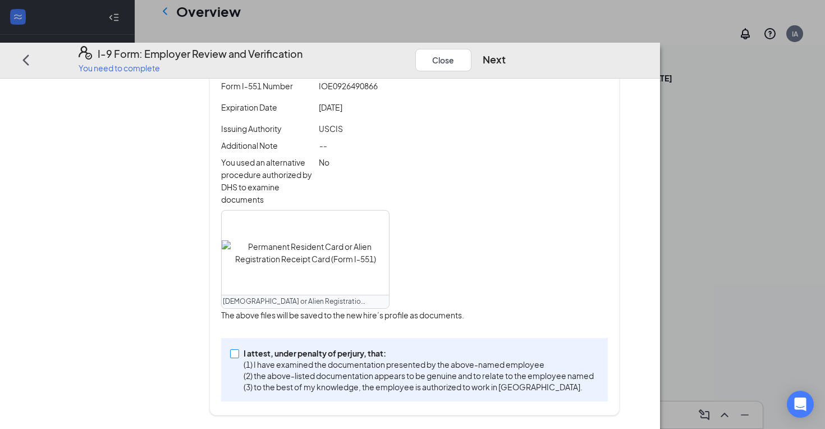
click at [380, 353] on p "I attest, under penalty of perjury, that:" at bounding box center [418, 352] width 350 height 11
click at [238, 353] on input "I attest, under penalty of [PERSON_NAME], that: (1) I have examined the documen…" at bounding box center [234, 353] width 8 height 8
checkbox input "true"
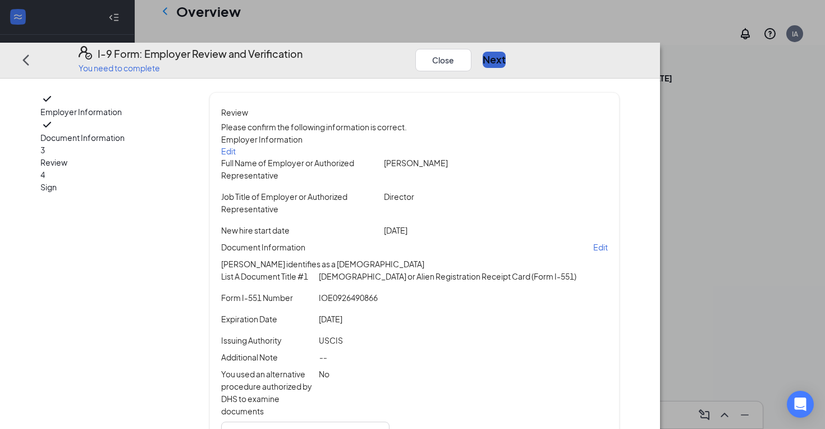
scroll to position [-1, 0]
click at [505, 52] on button "Next" at bounding box center [493, 60] width 23 height 16
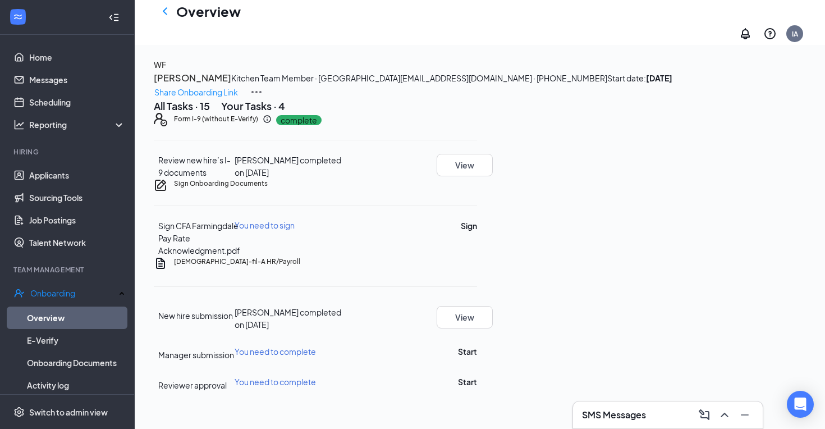
scroll to position [127, 0]
click at [477, 223] on button "Sign" at bounding box center [469, 225] width 16 height 12
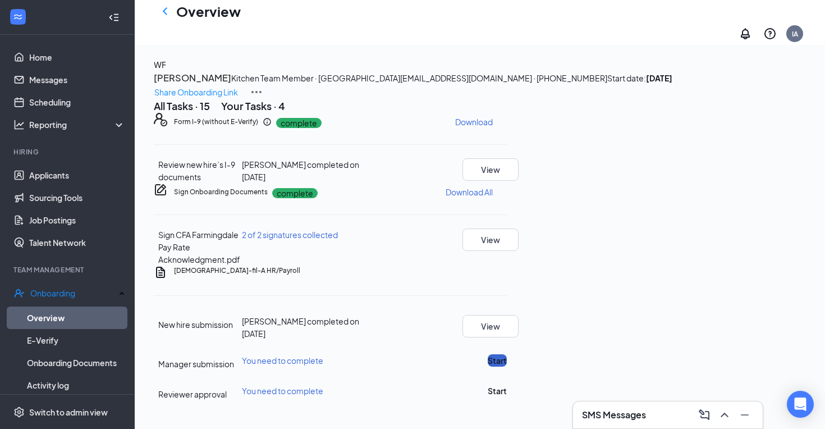
scroll to position [136, 0]
click at [507, 354] on button "Start" at bounding box center [496, 360] width 19 height 12
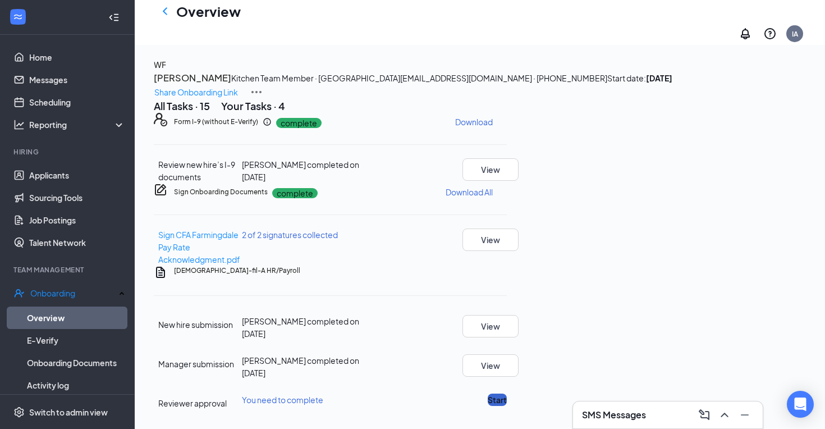
click at [507, 393] on button "Start" at bounding box center [496, 399] width 19 height 12
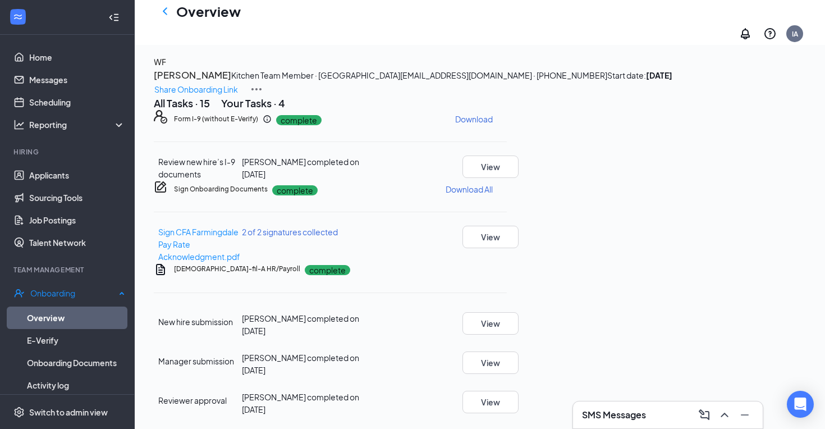
click at [72, 311] on link "Overview" at bounding box center [76, 317] width 98 height 22
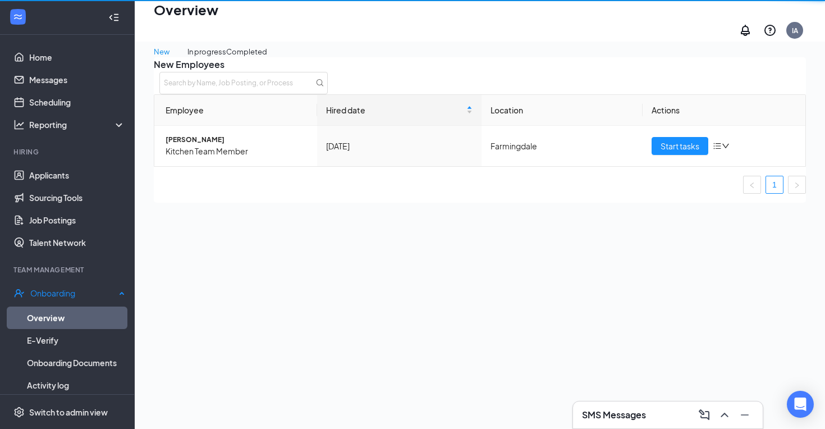
scroll to position [50, 0]
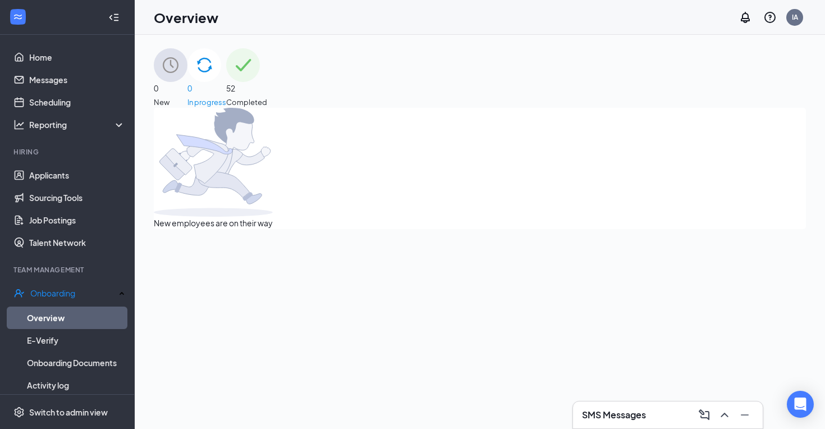
scroll to position [-1, 0]
click at [267, 75] on div "52 Completed" at bounding box center [246, 77] width 41 height 59
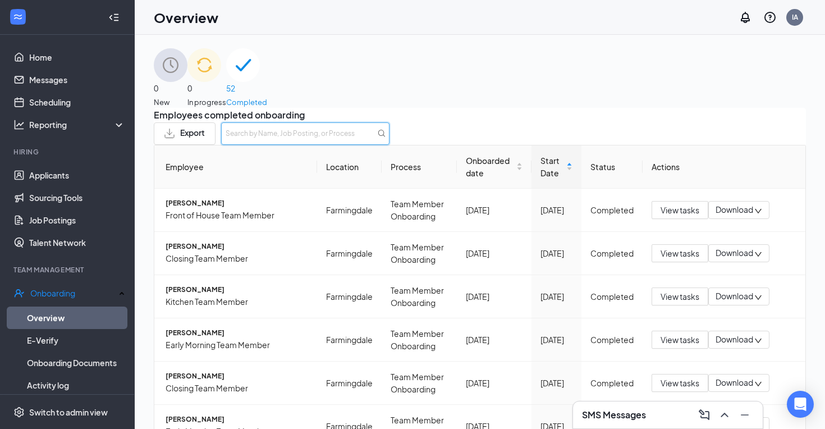
click at [389, 137] on input "text" at bounding box center [305, 133] width 168 height 22
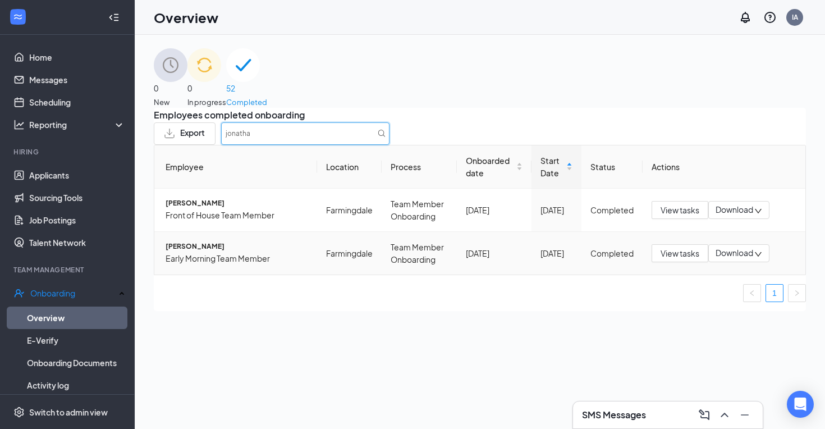
type input "jonatha"
click at [221, 264] on span "Early Morning Team Member" at bounding box center [236, 258] width 142 height 12
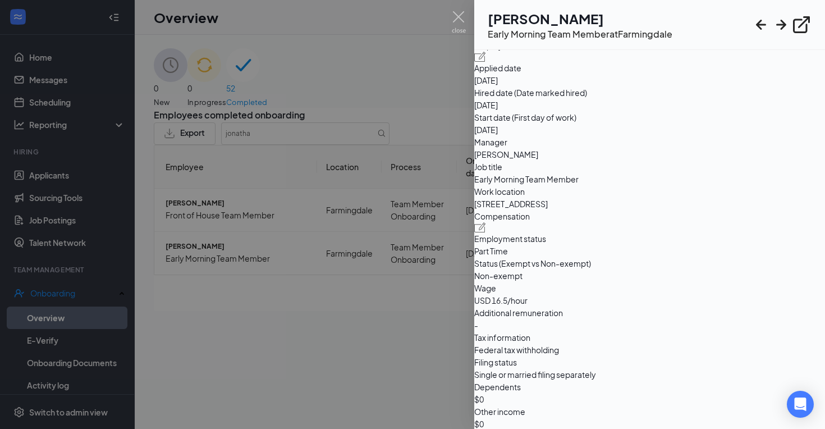
scroll to position [162, 0]
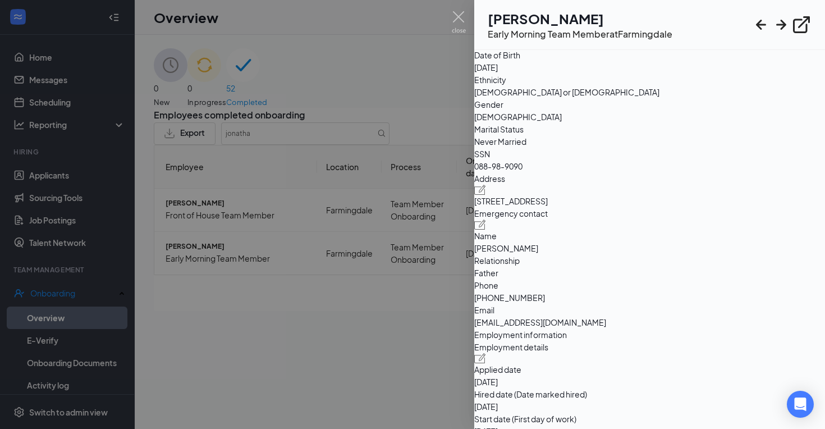
click at [442, 323] on div at bounding box center [412, 214] width 825 height 429
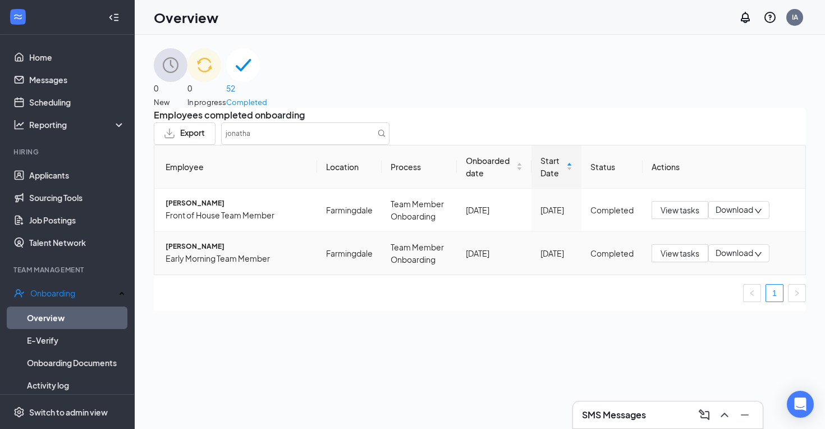
click at [242, 252] on span "[PERSON_NAME]" at bounding box center [236, 246] width 142 height 11
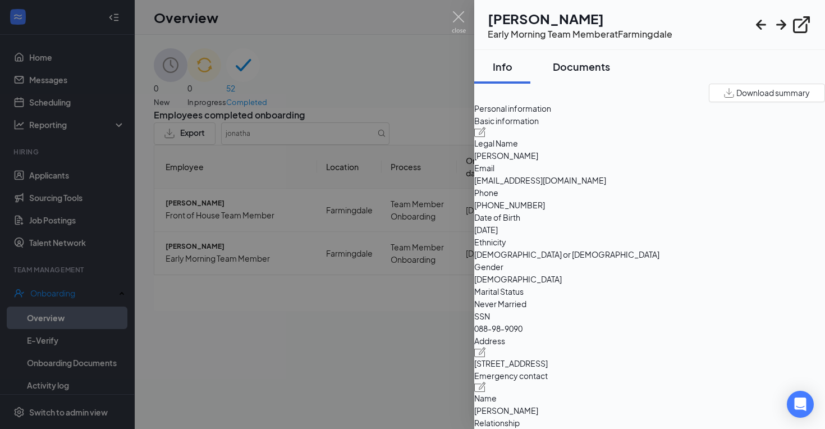
click at [610, 64] on div "Documents" at bounding box center [581, 66] width 57 height 14
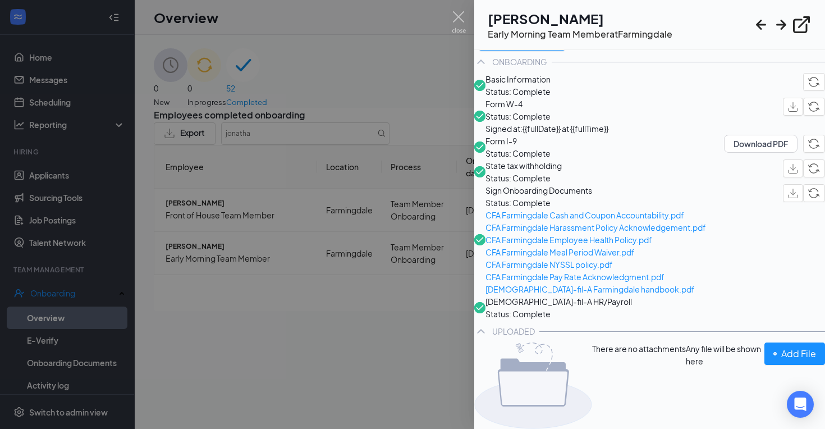
scroll to position [129, 0]
click at [566, 304] on span "[DEMOGRAPHIC_DATA]-fil-A HR/Payroll" at bounding box center [558, 301] width 146 height 12
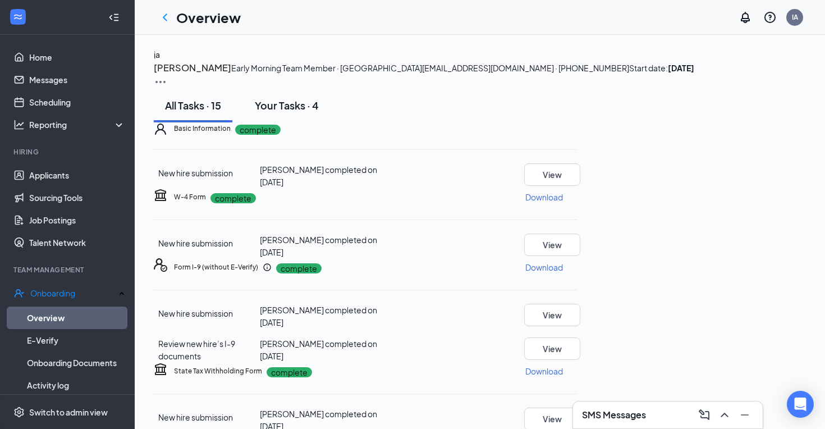
click at [301, 122] on button "Your Tasks · 4" at bounding box center [286, 106] width 86 height 34
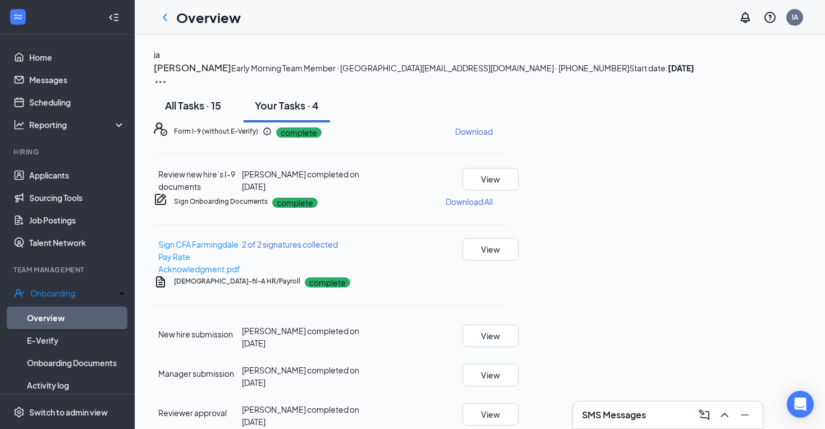
click at [212, 112] on div "All Tasks · 15" at bounding box center [193, 105] width 56 height 14
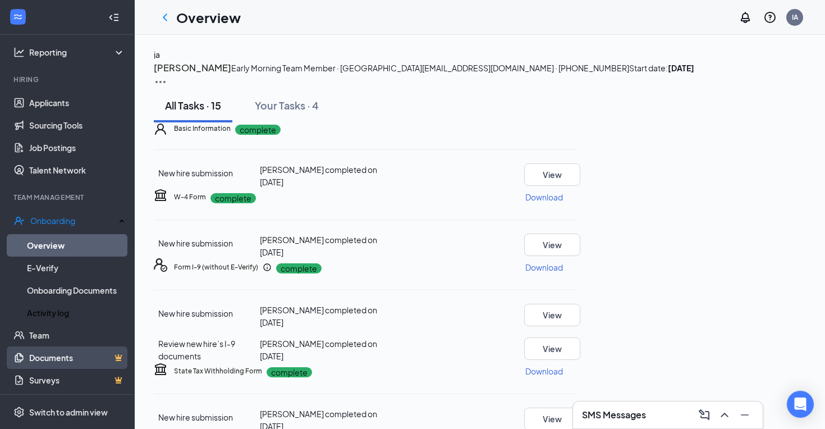
scroll to position [72, 0]
click at [48, 329] on link "Team" at bounding box center [77, 335] width 96 height 22
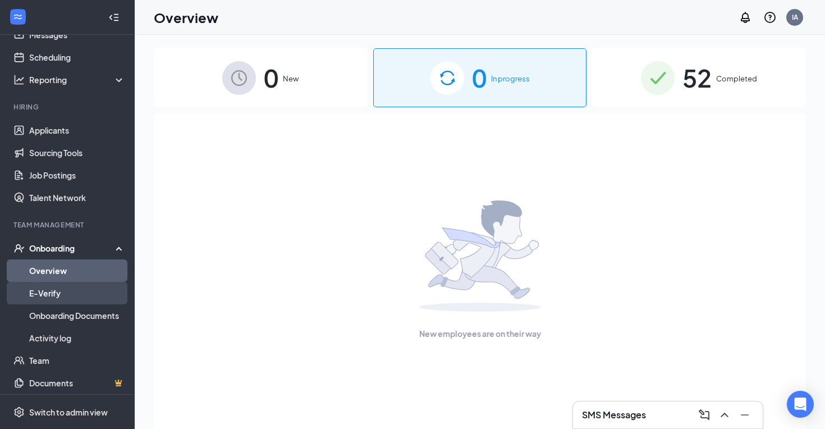
scroll to position [52, 0]
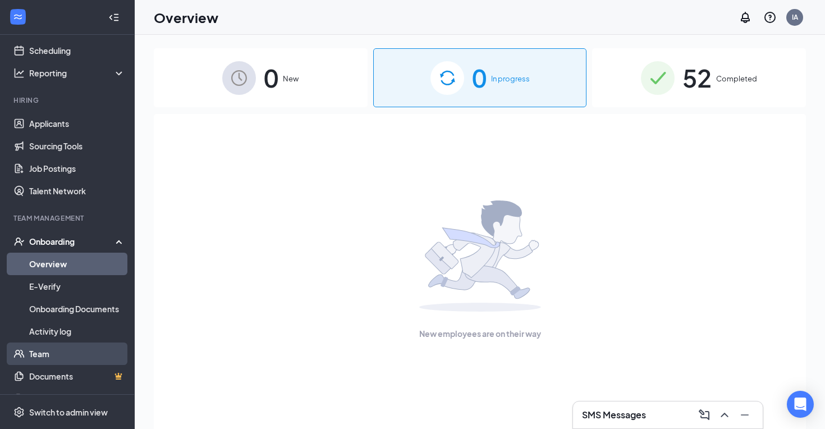
click at [65, 347] on link "Team" at bounding box center [77, 353] width 96 height 22
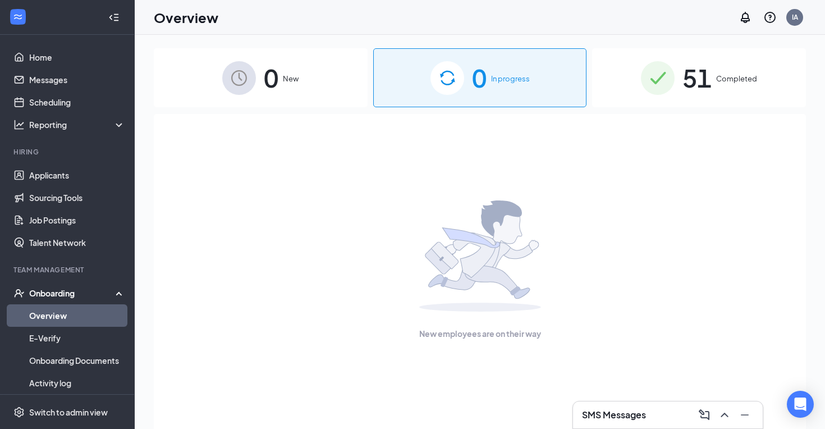
click at [611, 68] on div "51 Completed" at bounding box center [699, 77] width 214 height 59
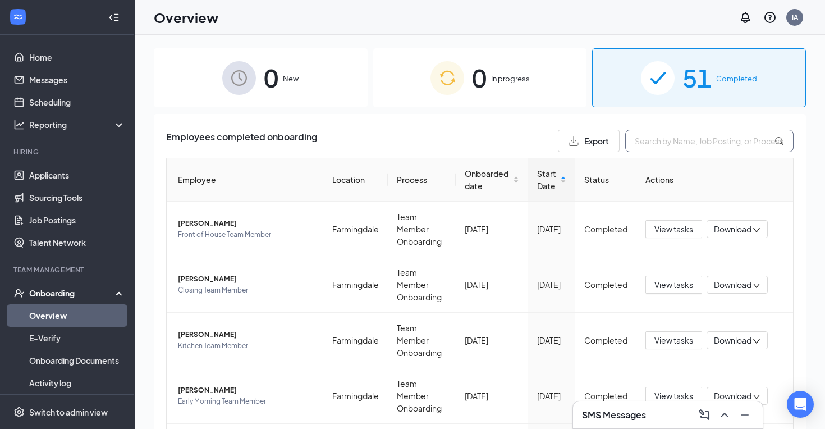
click at [655, 134] on input "text" at bounding box center [709, 141] width 168 height 22
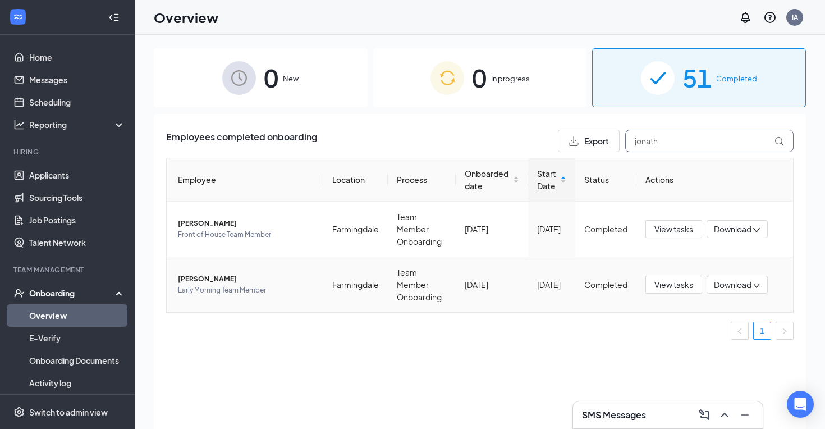
type input "jonath"
click at [223, 273] on span "[PERSON_NAME]" at bounding box center [246, 278] width 136 height 11
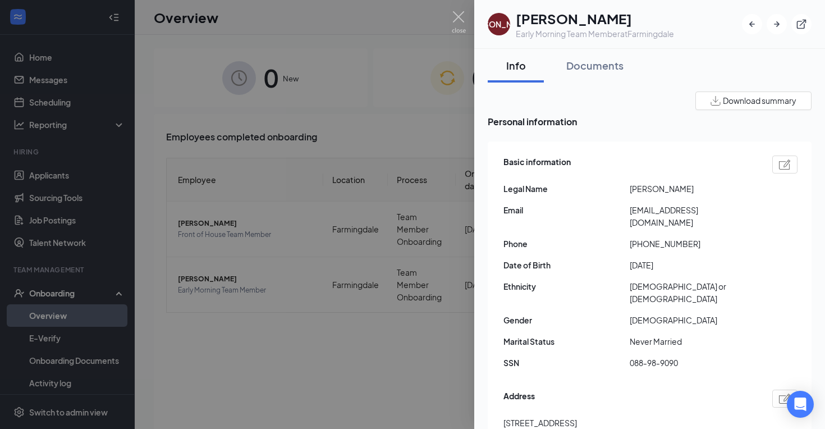
scroll to position [49, 0]
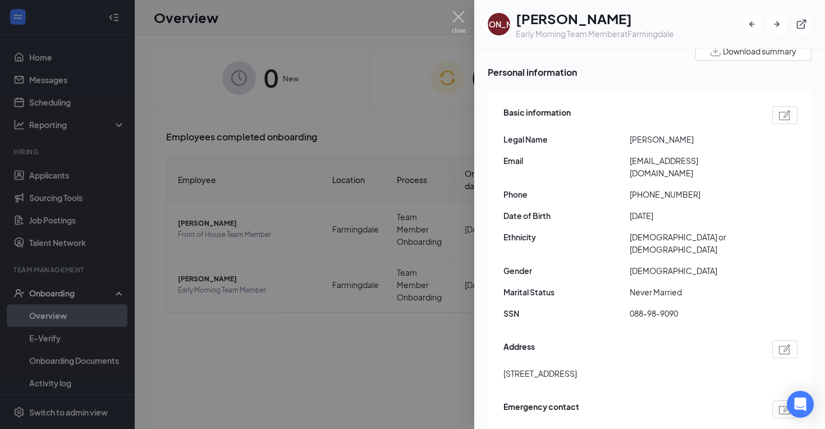
click at [649, 307] on span "088-98-9090" at bounding box center [692, 313] width 126 height 12
copy span "088-98-9090"
